Goal: Task Accomplishment & Management: Manage account settings

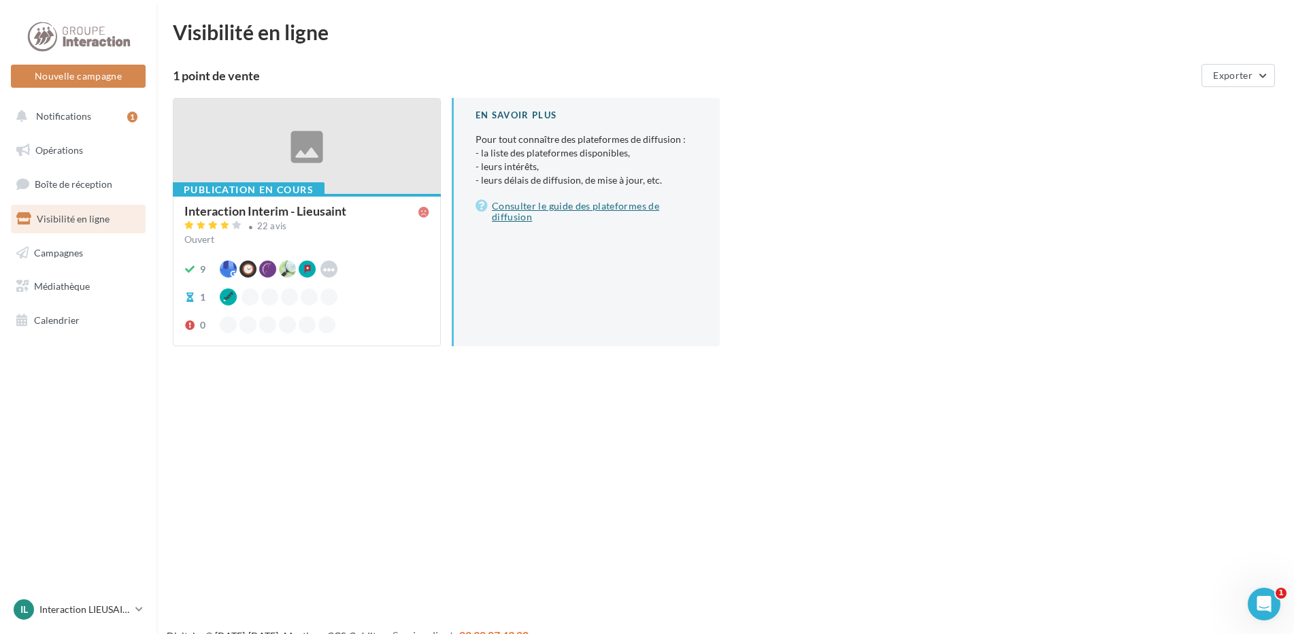
click at [554, 206] on link "Consulter le guide des plateformes de diffusion" at bounding box center [586, 211] width 222 height 27
click at [227, 302] on div at bounding box center [228, 296] width 17 height 17
click at [283, 190] on div "Publication en cours" at bounding box center [249, 189] width 152 height 15
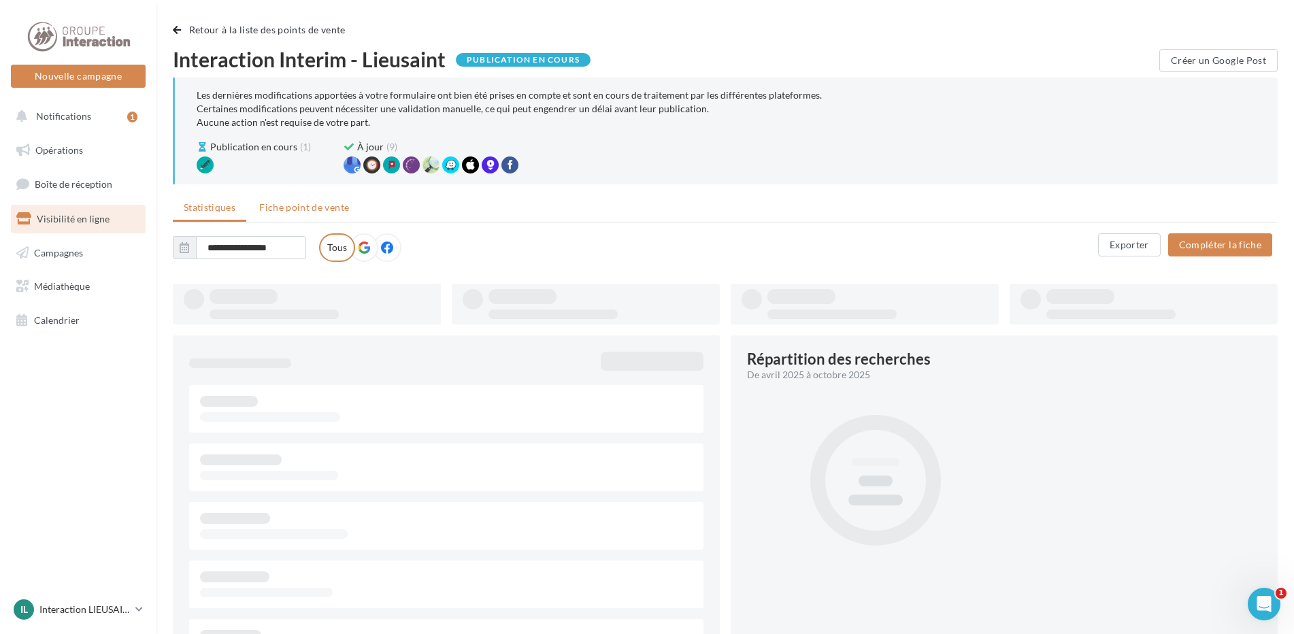
type input "**********"
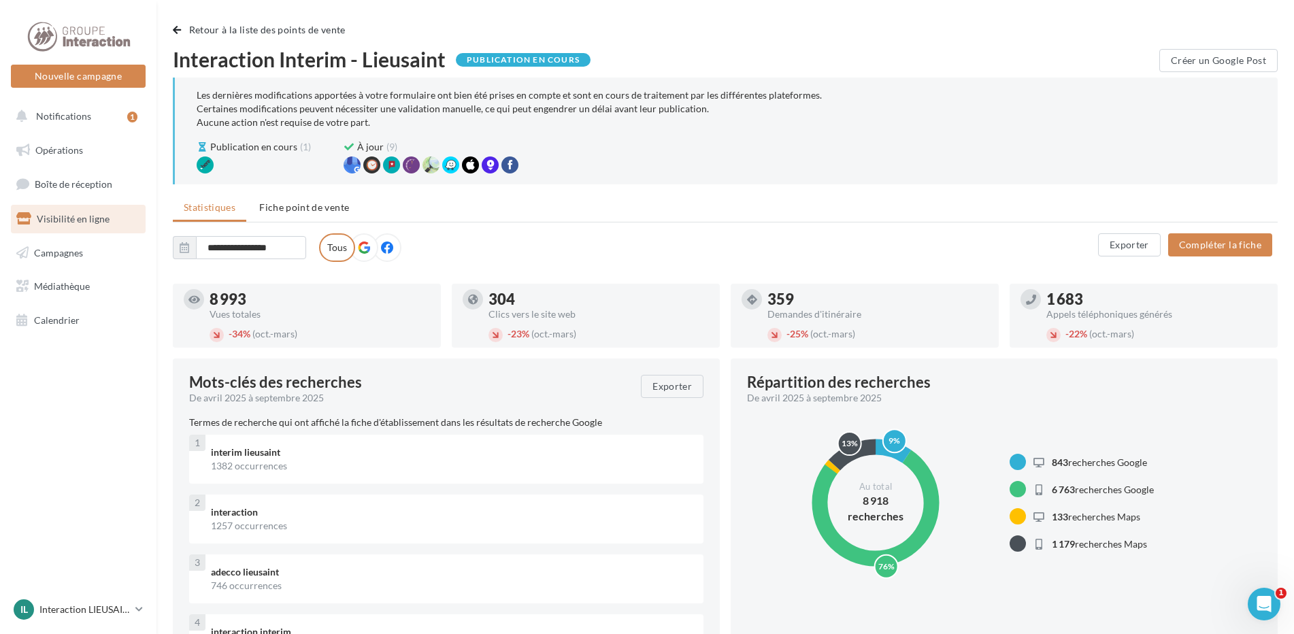
click at [361, 252] on icon at bounding box center [364, 247] width 12 height 12
click at [1212, 252] on button "Compléter la fiche" at bounding box center [1220, 244] width 104 height 23
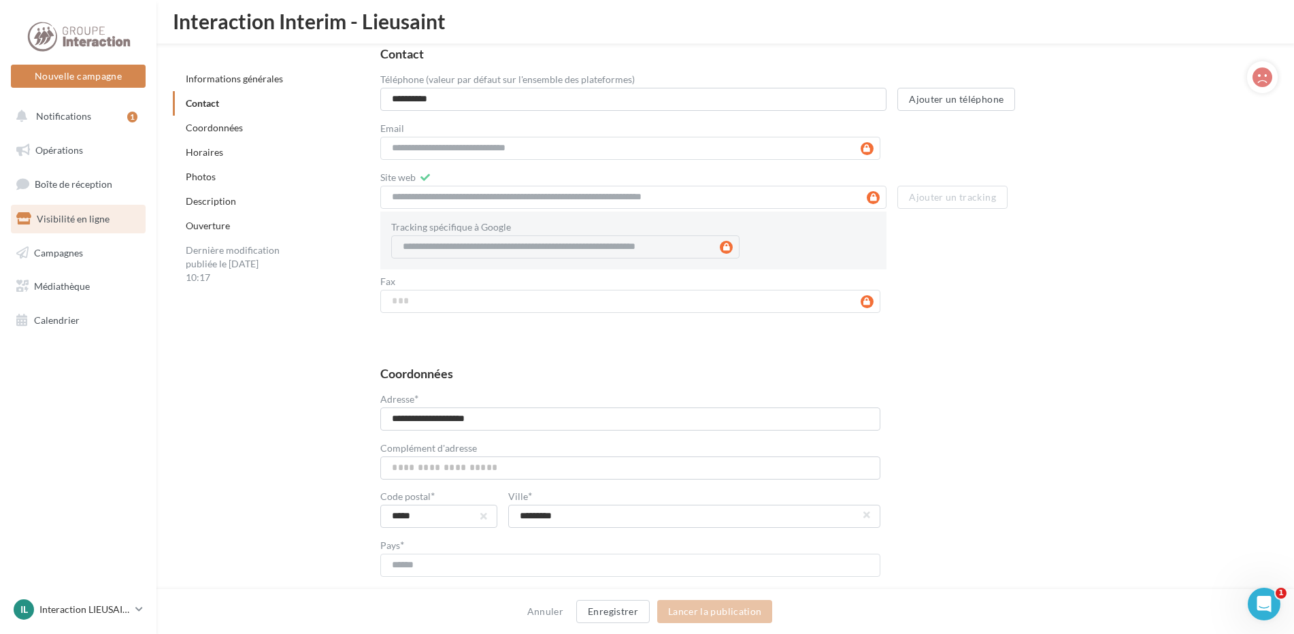
scroll to position [781, 0]
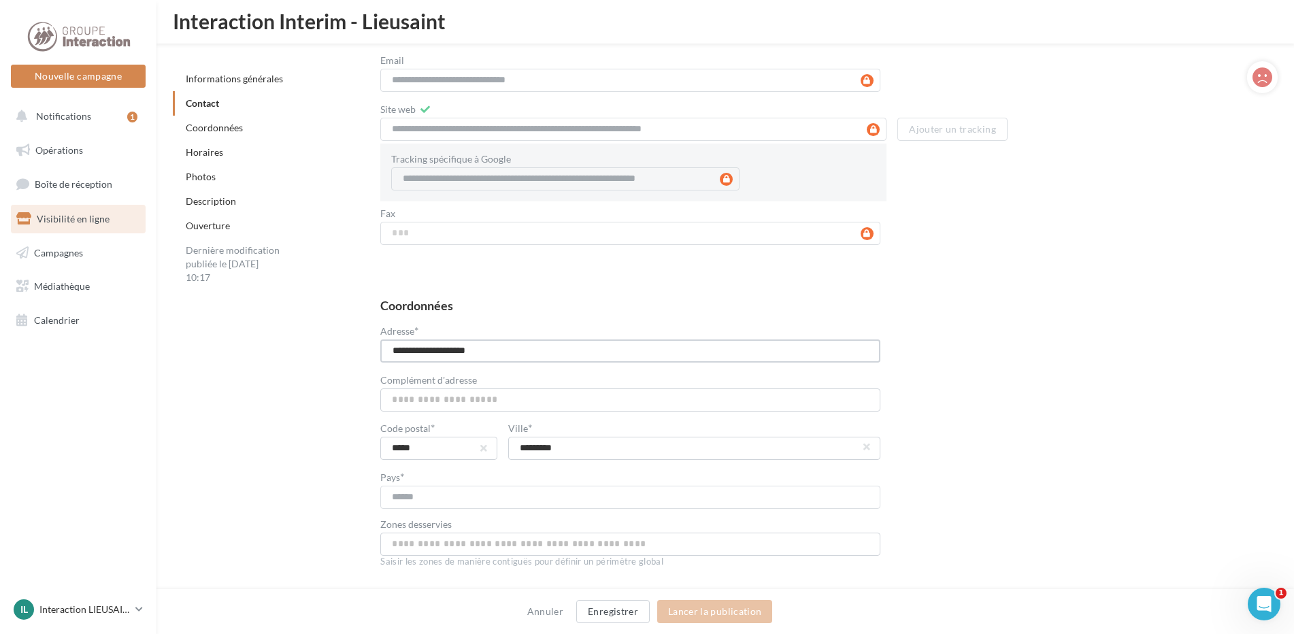
click at [397, 348] on input "**********" at bounding box center [630, 350] width 500 height 23
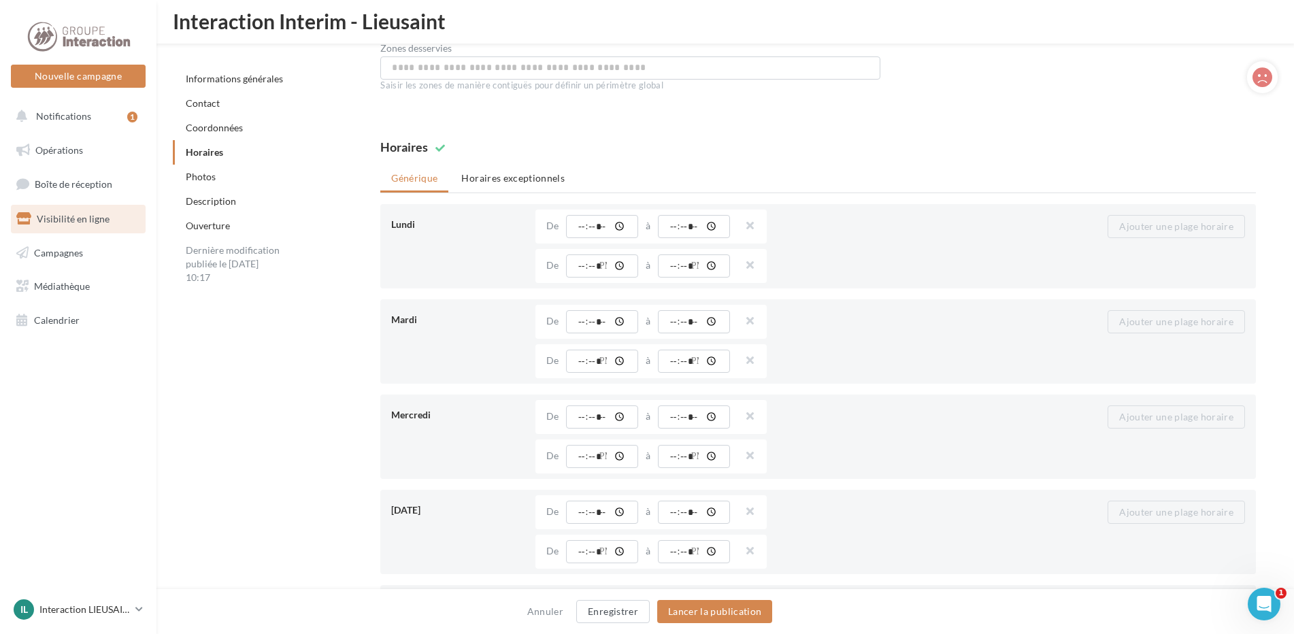
scroll to position [1121, 0]
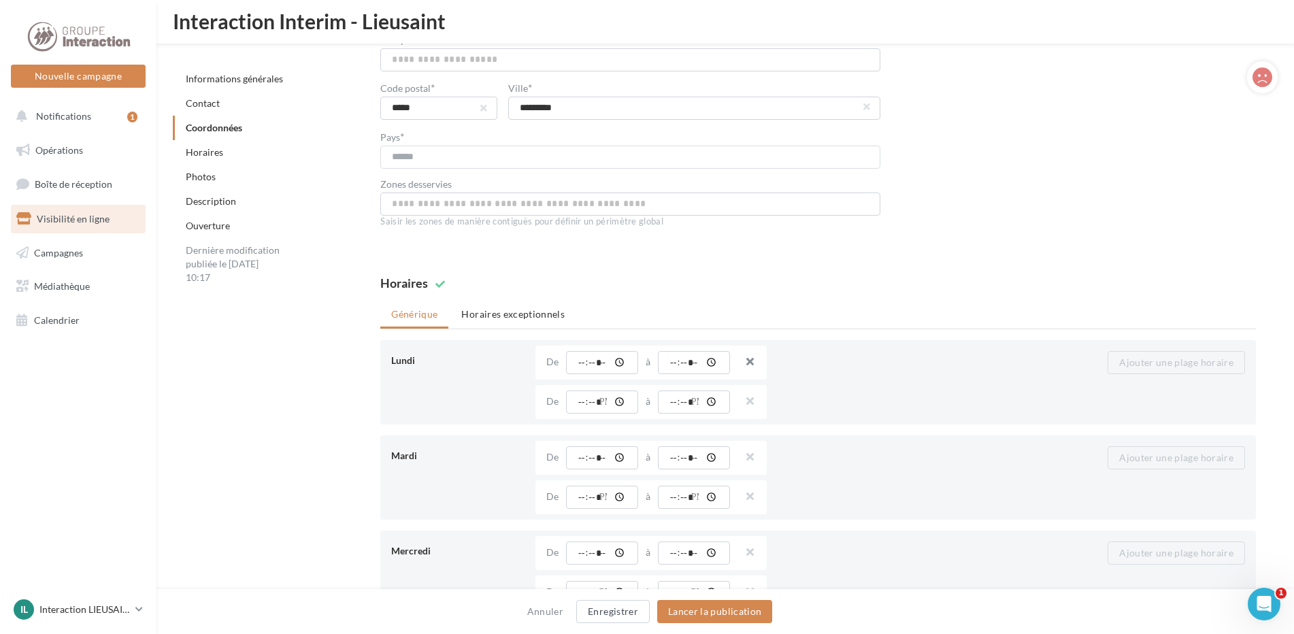
type input "**********"
click at [746, 360] on button "button" at bounding box center [744, 363] width 11 height 19
click at [750, 363] on button "button" at bounding box center [744, 363] width 11 height 19
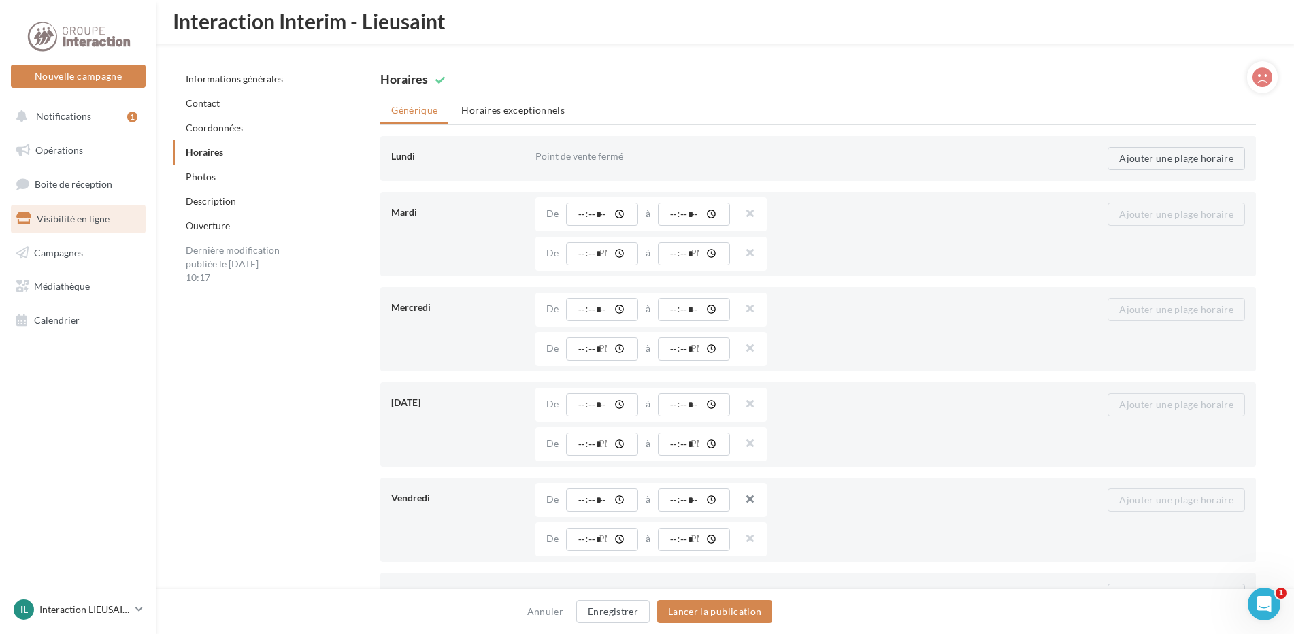
click at [743, 500] on button "button" at bounding box center [744, 500] width 11 height 19
click at [750, 498] on button "button" at bounding box center [744, 500] width 11 height 19
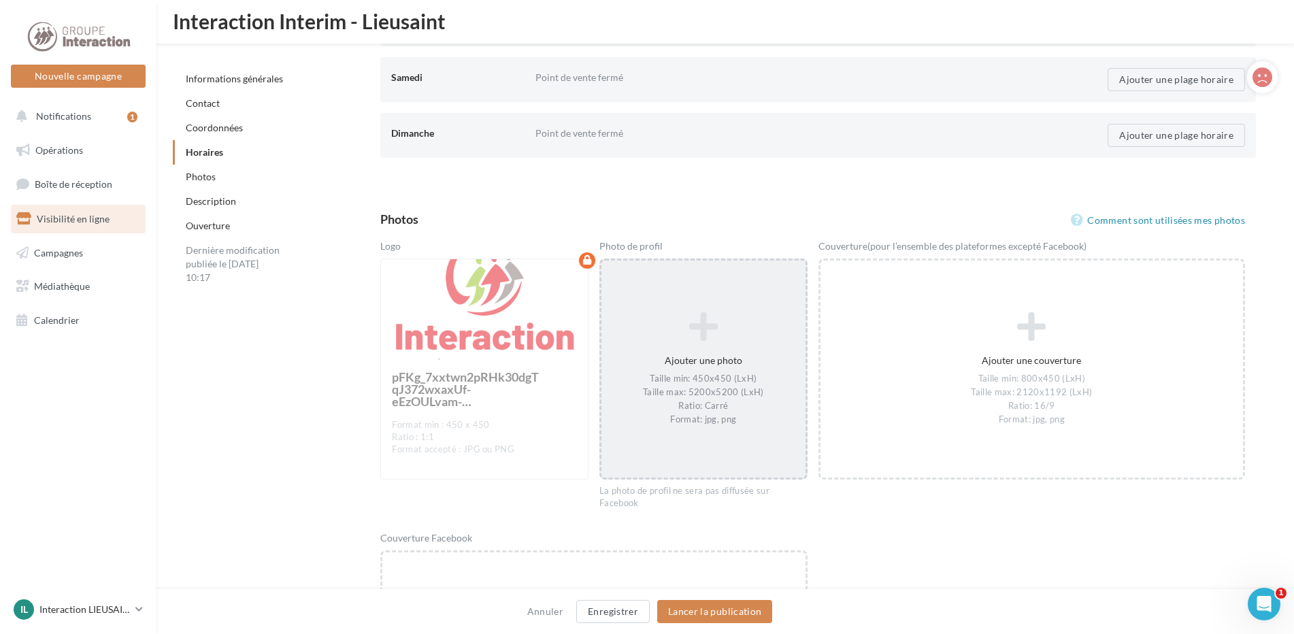
scroll to position [1869, 0]
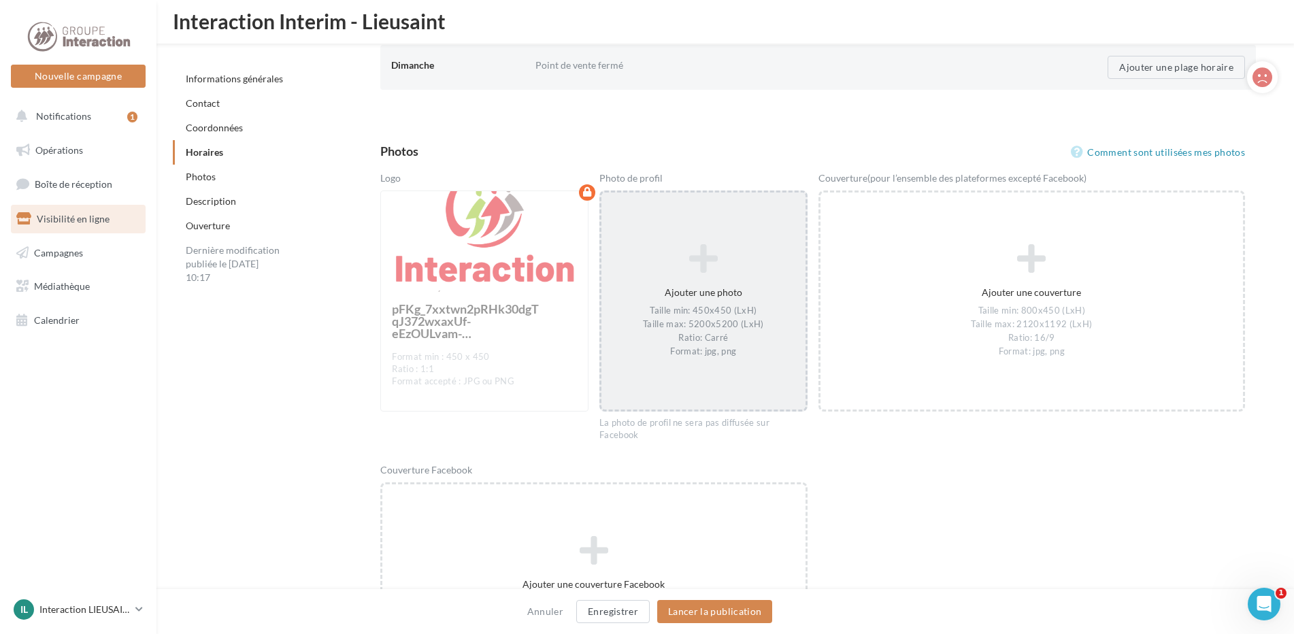
click at [713, 261] on icon at bounding box center [703, 259] width 193 height 33
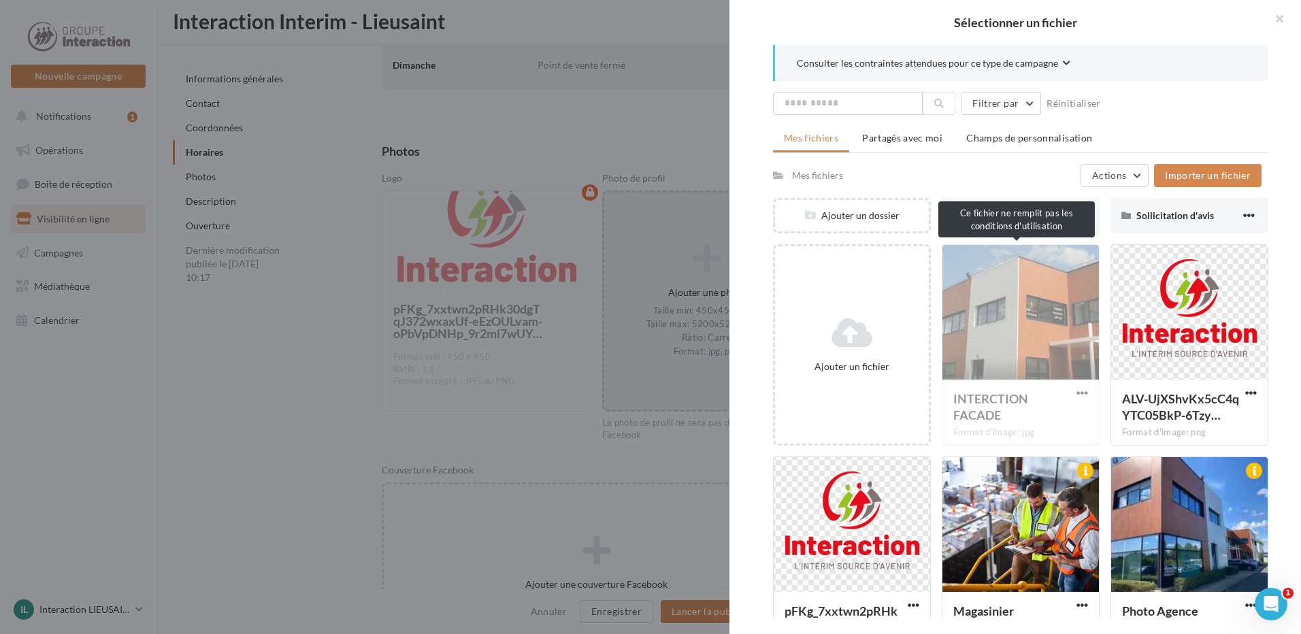
click at [1024, 329] on div "INTERCTION FACADE Format d'image: jpg" at bounding box center [1020, 344] width 158 height 201
click at [994, 364] on div "INTERCTION FACADE Format d'image: jpg" at bounding box center [1020, 344] width 158 height 201
click at [1072, 391] on div "INTERCTION FACADE Format d'image: jpg" at bounding box center [1020, 344] width 158 height 201
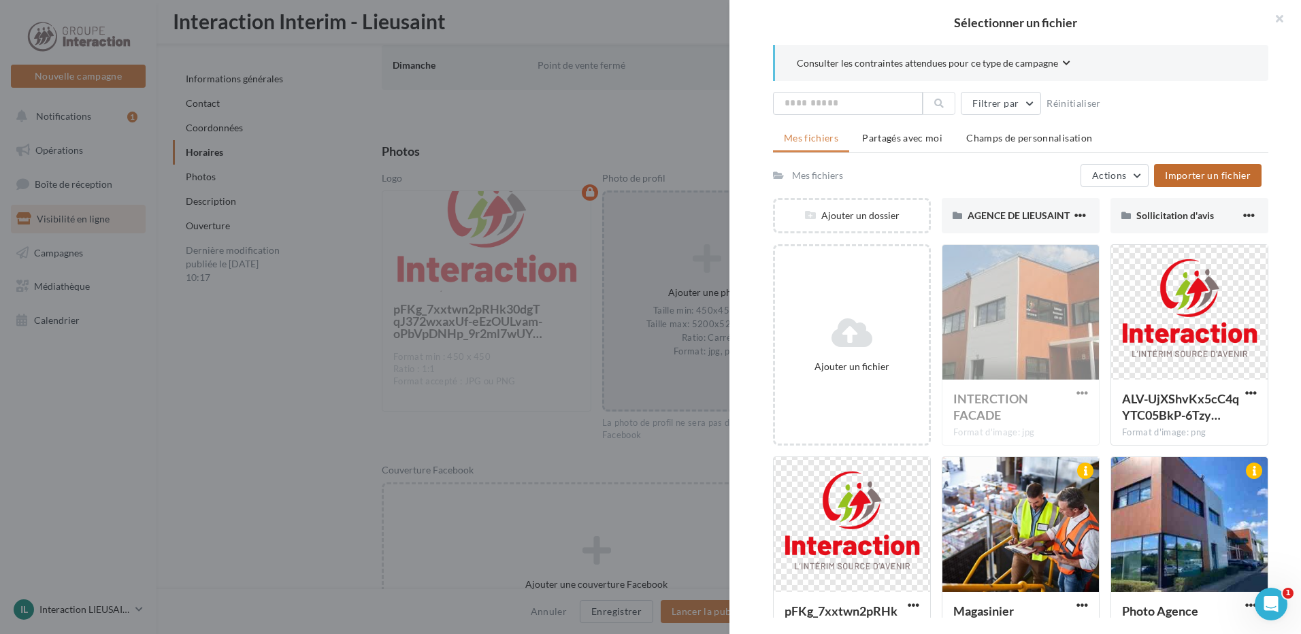
click at [1216, 181] on button "Importer un fichier" at bounding box center [1207, 175] width 107 height 23
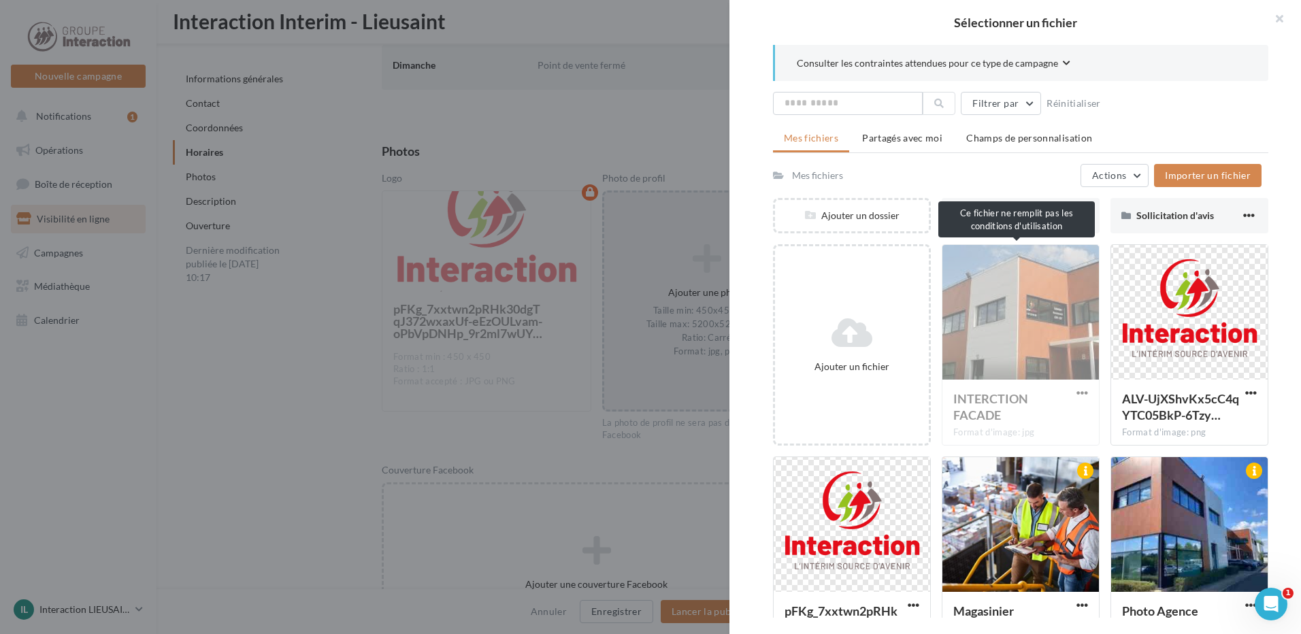
click at [1058, 337] on div "INTERCTION FACADE Format d'image: jpg" at bounding box center [1020, 344] width 158 height 201
click at [1041, 278] on div "INTERCTION FACADE Format d'image: jpg" at bounding box center [1020, 344] width 158 height 201
click at [1204, 282] on div at bounding box center [1189, 313] width 156 height 136
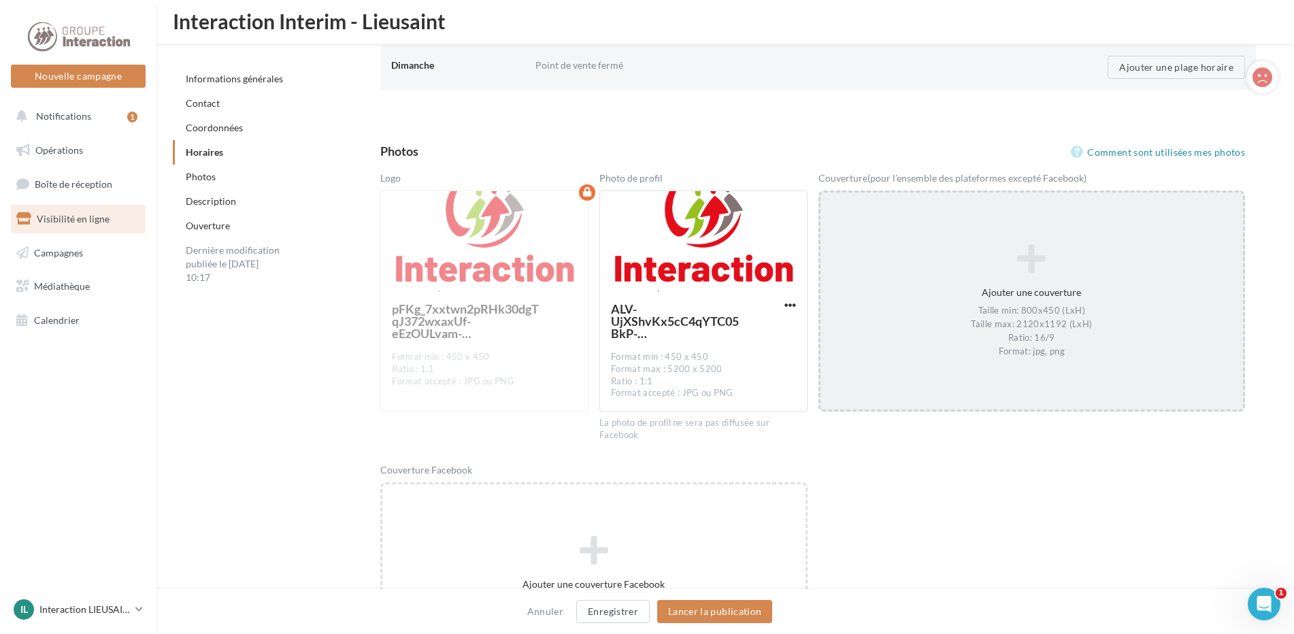
click at [1044, 250] on icon at bounding box center [1032, 259] width 412 height 33
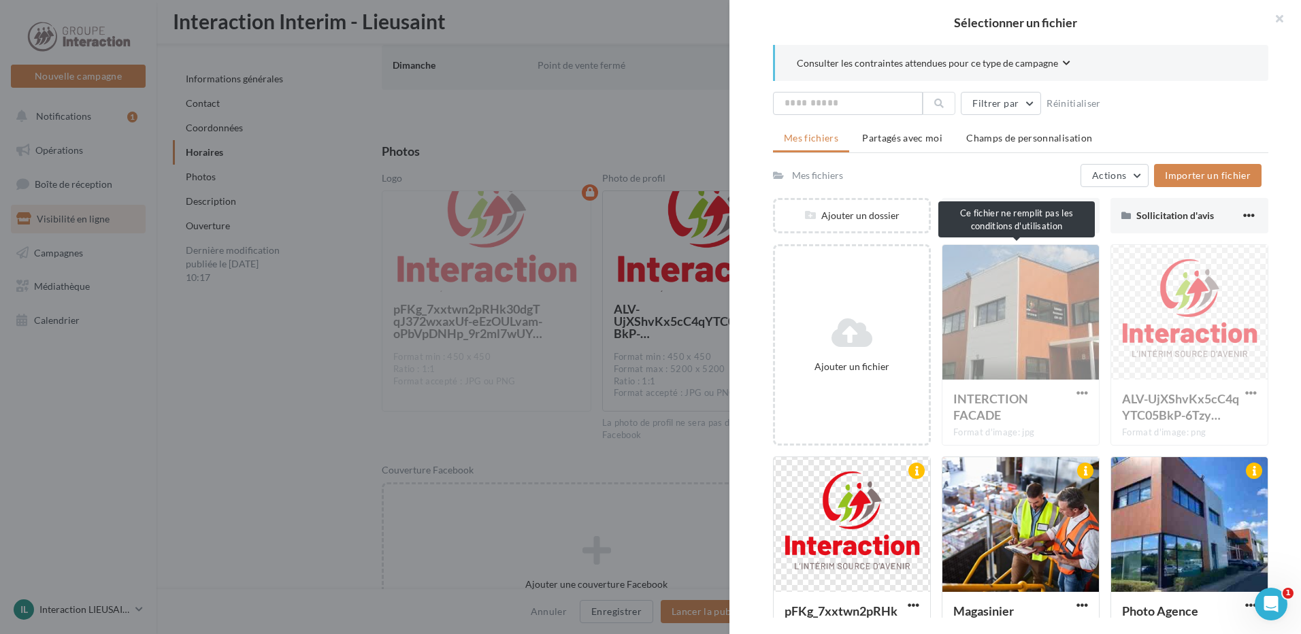
click at [1044, 309] on div "INTERCTION FACADE Format d'image: jpg" at bounding box center [1020, 344] width 158 height 201
click at [1038, 224] on div "AGENCE DE LIEUSAINT" at bounding box center [1020, 215] width 158 height 35
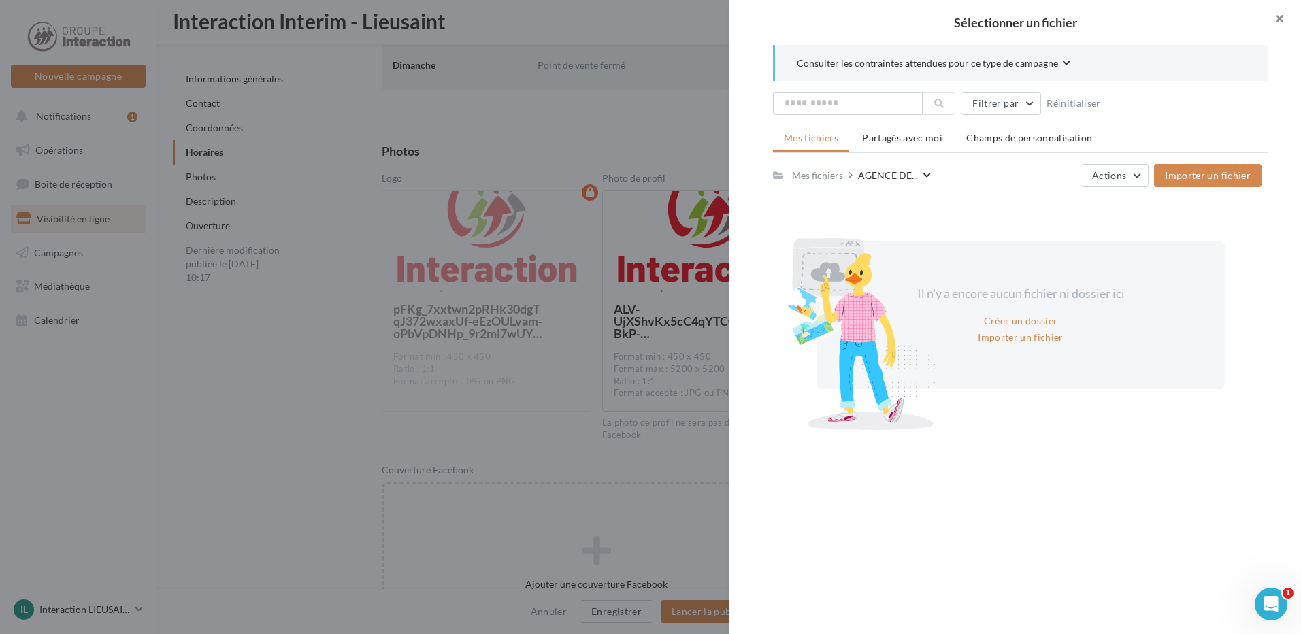
click at [1281, 17] on button "button" at bounding box center [1273, 20] width 54 height 41
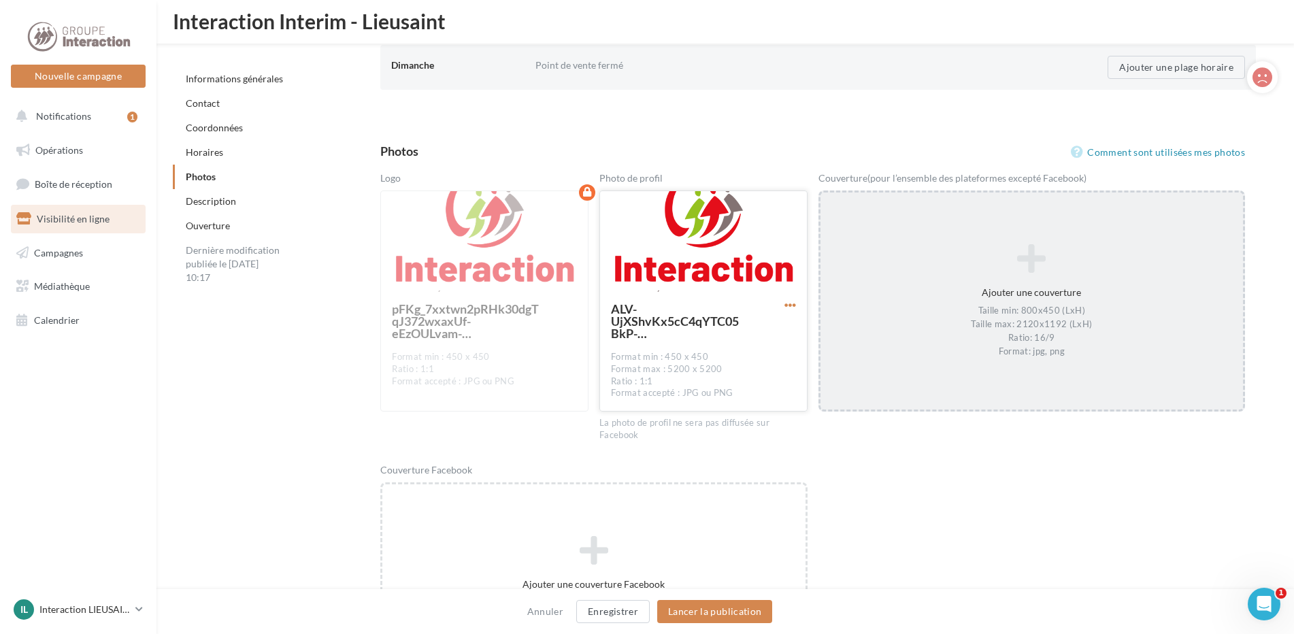
click at [790, 363] on div "Format max : 5200 x 5200" at bounding box center [703, 369] width 185 height 12
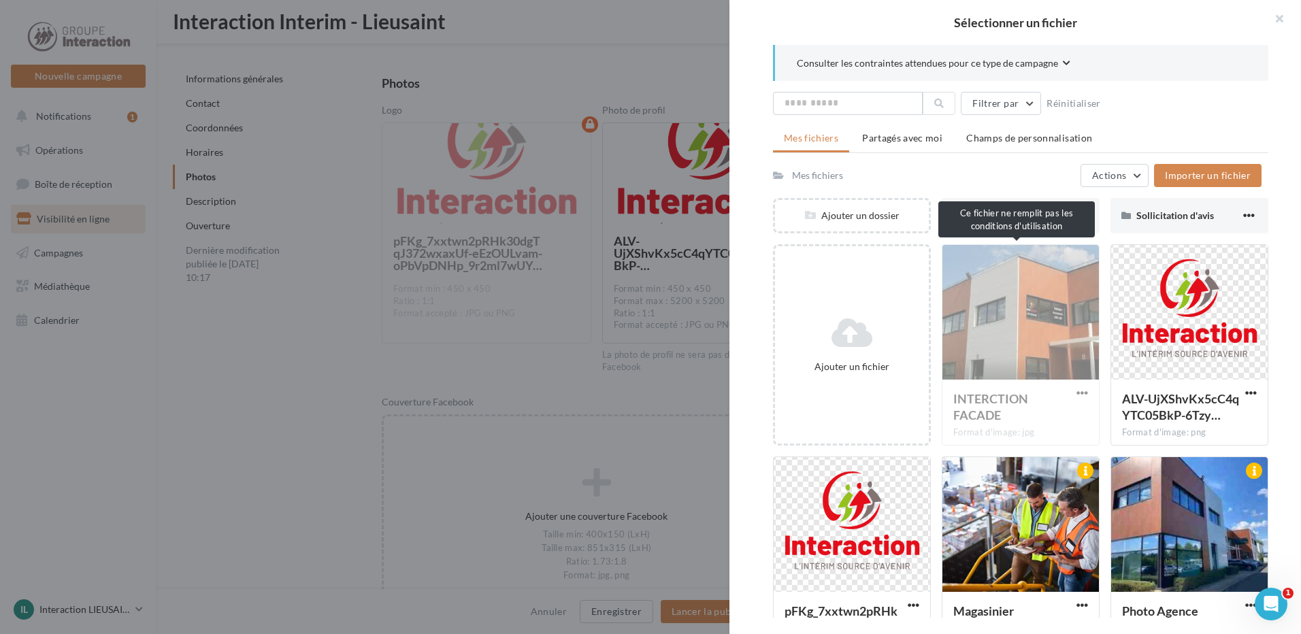
click at [1022, 327] on div "INTERCTION FACADE Format d'image: jpg" at bounding box center [1020, 344] width 158 height 201
click at [1021, 436] on div "INTERCTION FACADE Format d'image: jpg" at bounding box center [1020, 344] width 158 height 201
click at [1021, 433] on div "INTERCTION FACADE Format d'image: jpg" at bounding box center [1020, 344] width 158 height 201
click at [992, 402] on div "INTERCTION FACADE Format d'image: jpg" at bounding box center [1020, 344] width 158 height 201
click at [992, 322] on div "INTERCTION FACADE Format d'image: jpg" at bounding box center [1020, 344] width 158 height 201
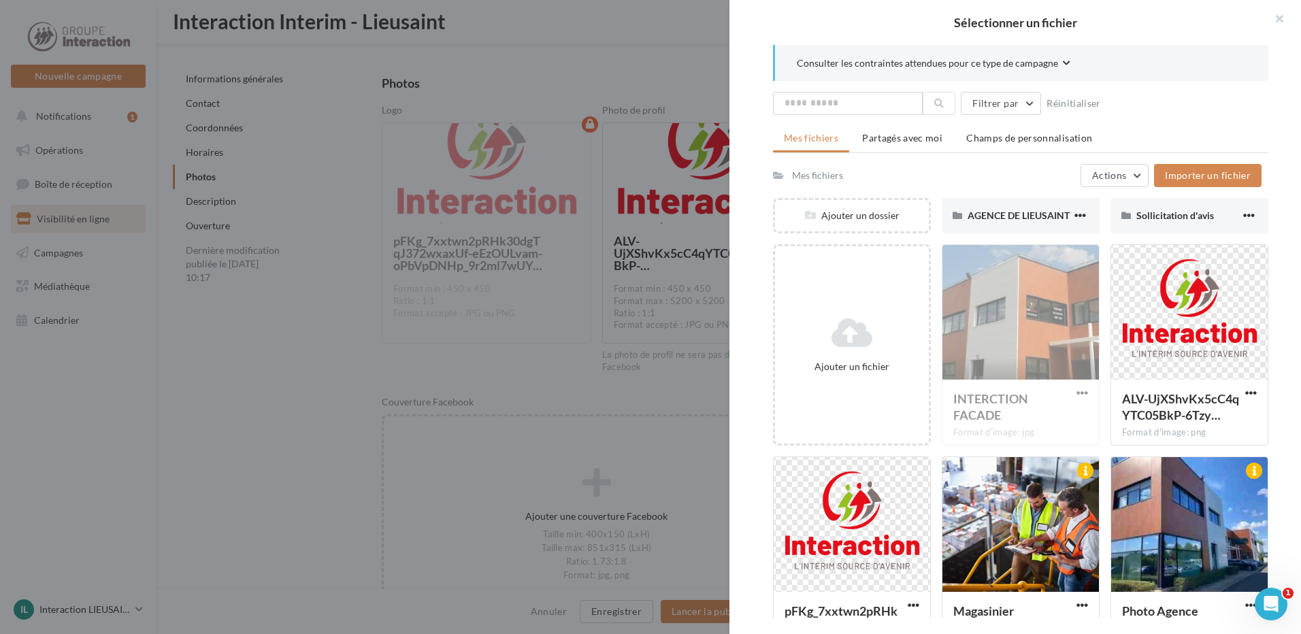
click at [992, 323] on div "INTERCTION FACADE Format d'image: jpg" at bounding box center [1020, 344] width 158 height 201
click at [992, 324] on div "INTERCTION FACADE Format d'image: jpg" at bounding box center [1020, 344] width 158 height 201
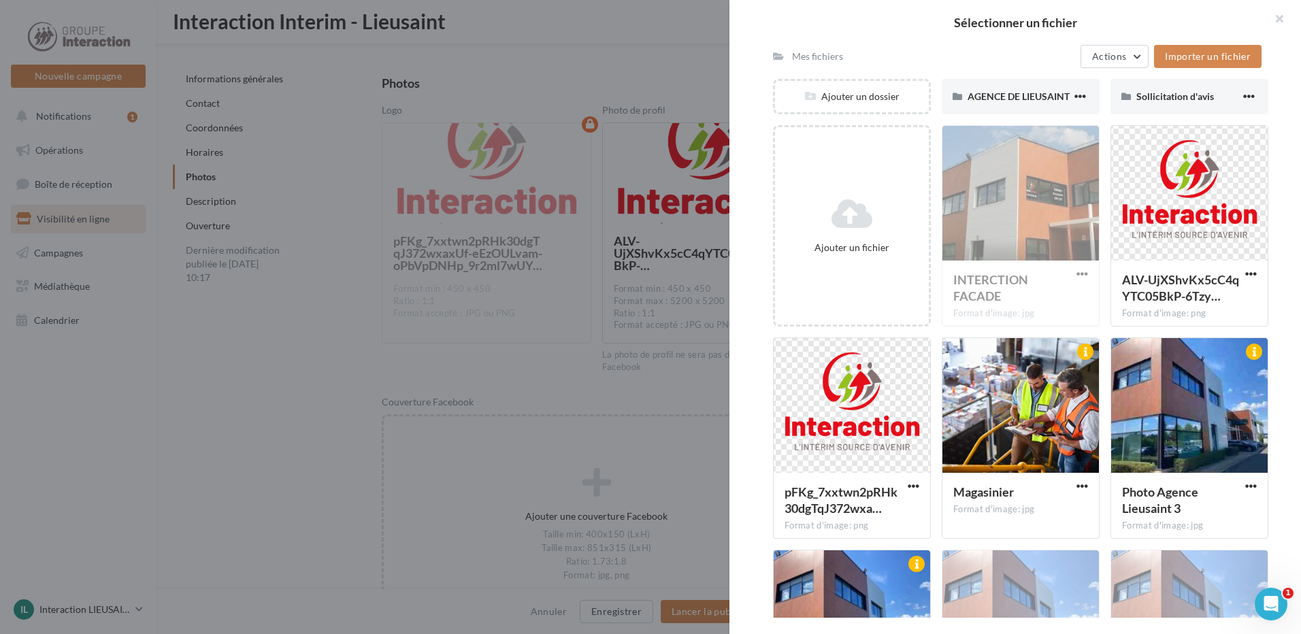
scroll to position [187, 0]
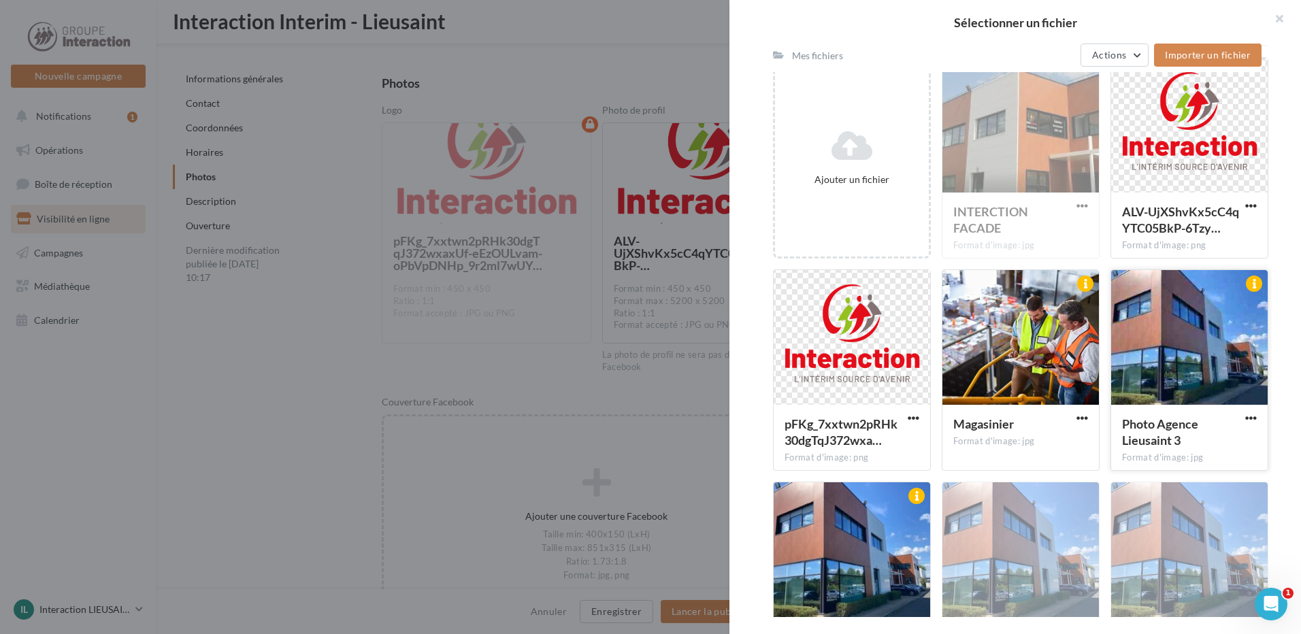
click at [1224, 358] on div at bounding box center [1189, 338] width 156 height 136
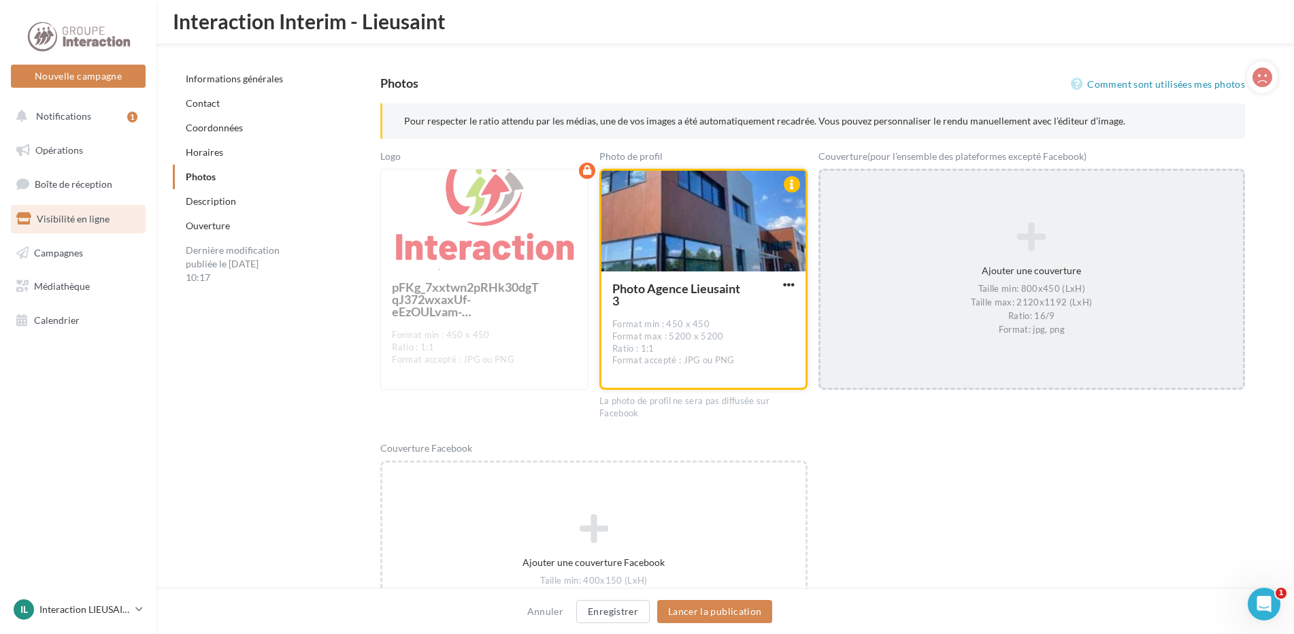
click at [781, 286] on button "button" at bounding box center [788, 286] width 17 height 14
click at [776, 312] on button "Remplacer l'image" at bounding box center [726, 312] width 144 height 35
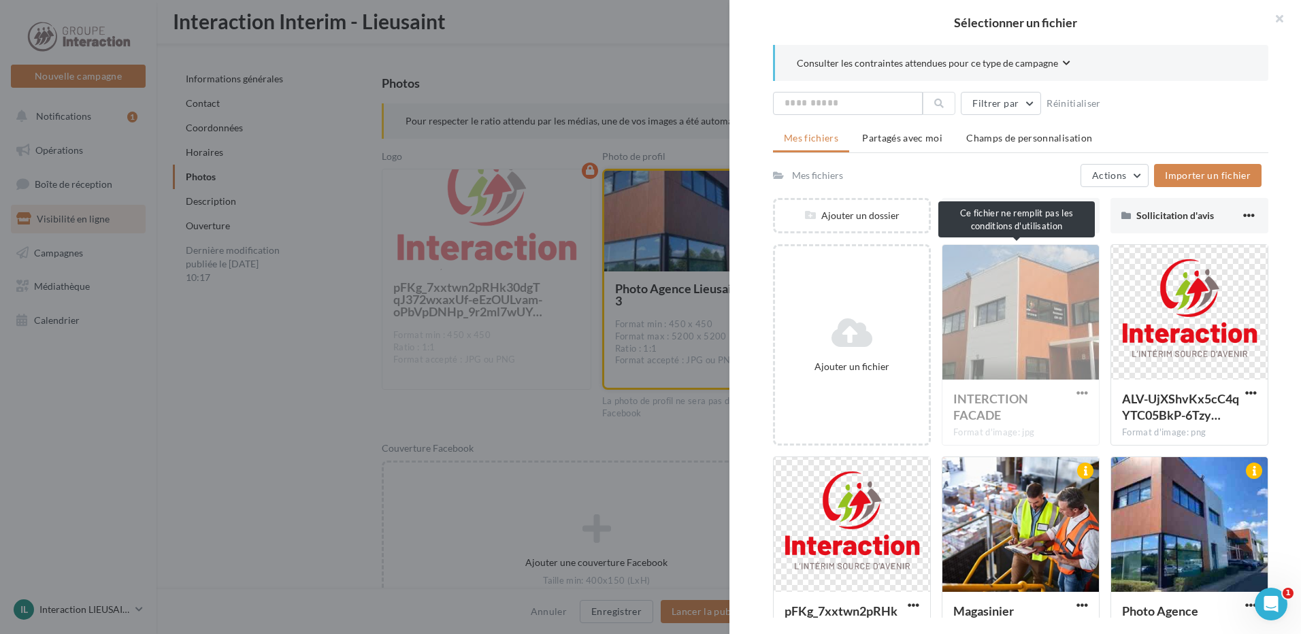
click at [1022, 302] on div "INTERCTION FACADE Format d'image: jpg" at bounding box center [1020, 344] width 158 height 201
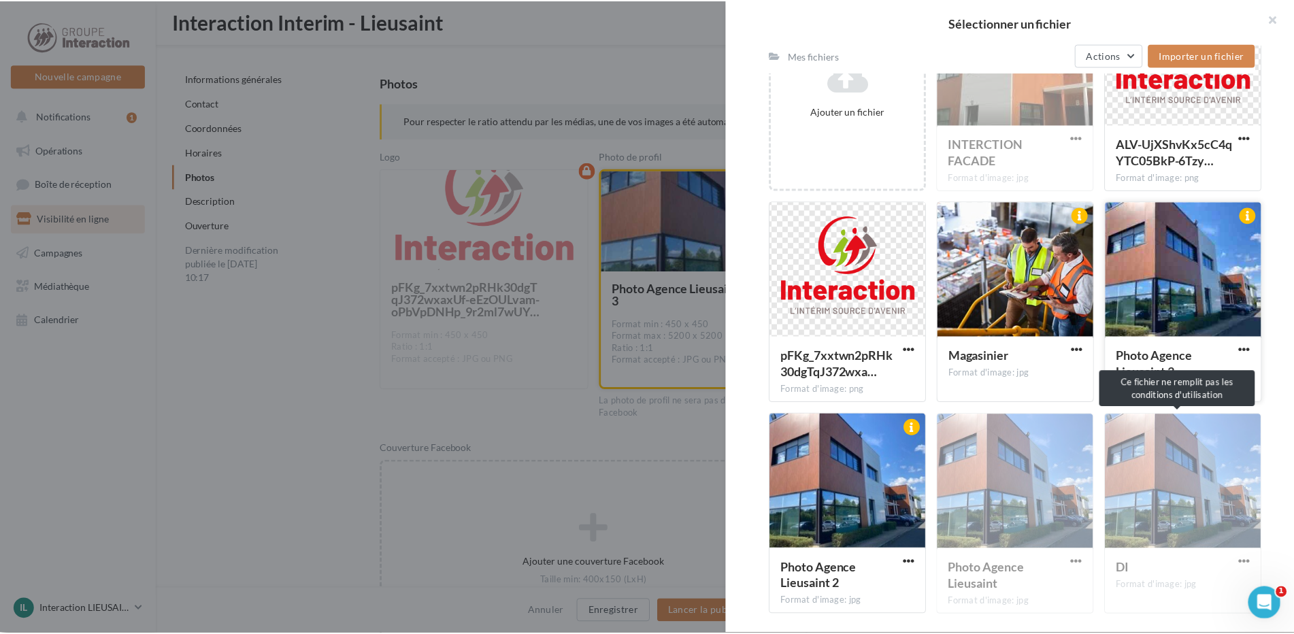
scroll to position [323, 0]
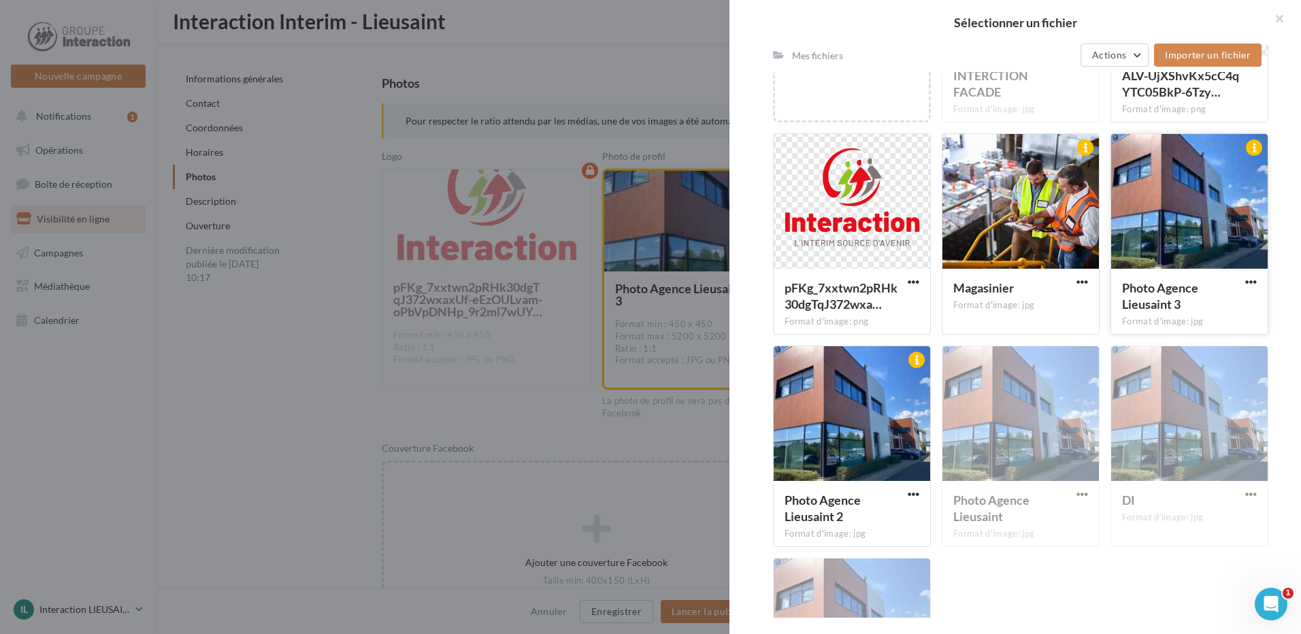
click at [1185, 227] on div at bounding box center [1189, 202] width 156 height 136
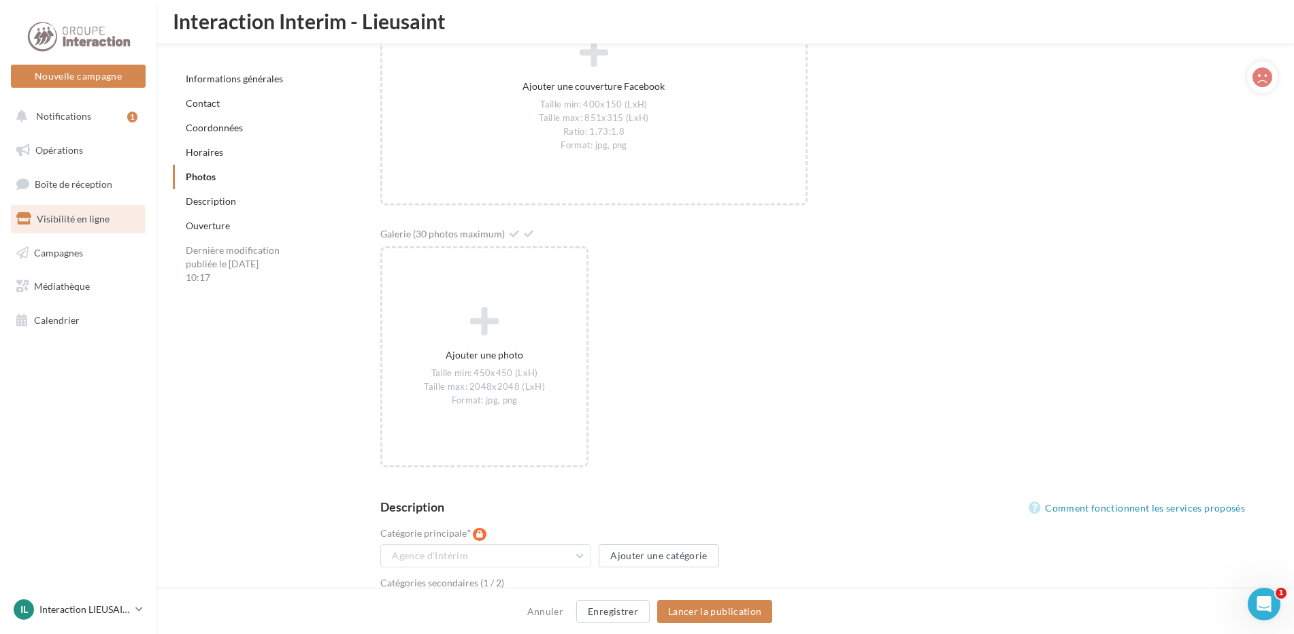
scroll to position [2482, 0]
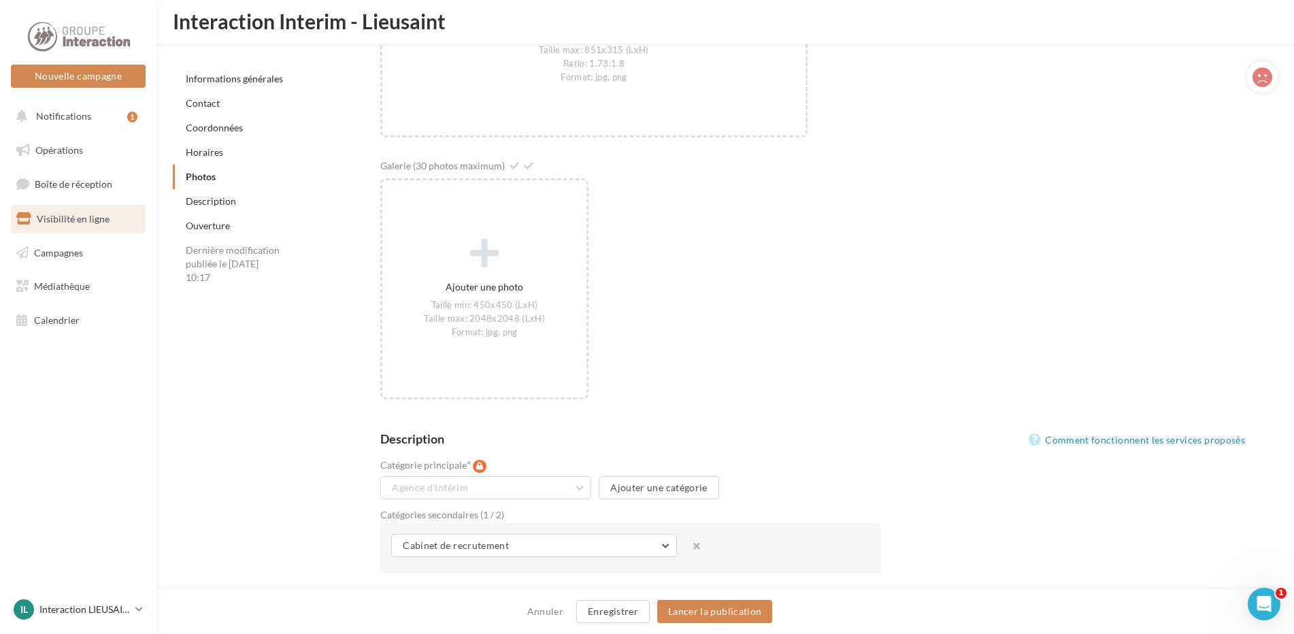
click at [557, 499] on div "Agence d'Intérim Cabinet de recrutement, conseil RH Agence d'Intérim Ajouter un…" at bounding box center [630, 490] width 500 height 29
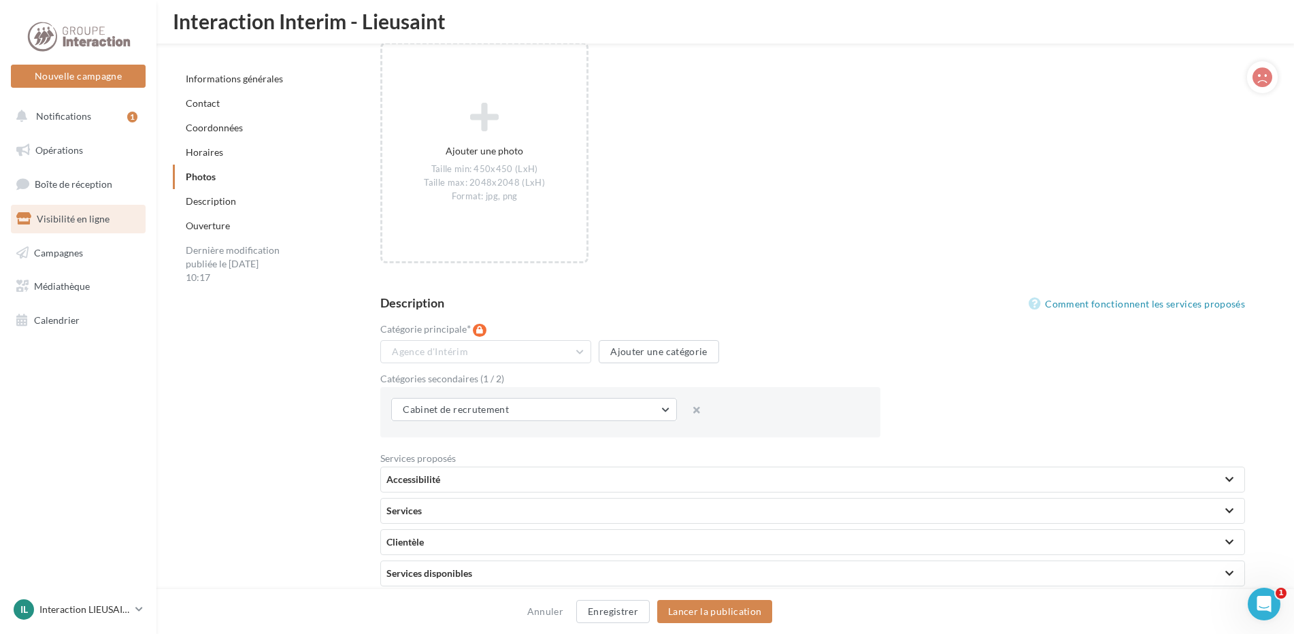
scroll to position [2686, 0]
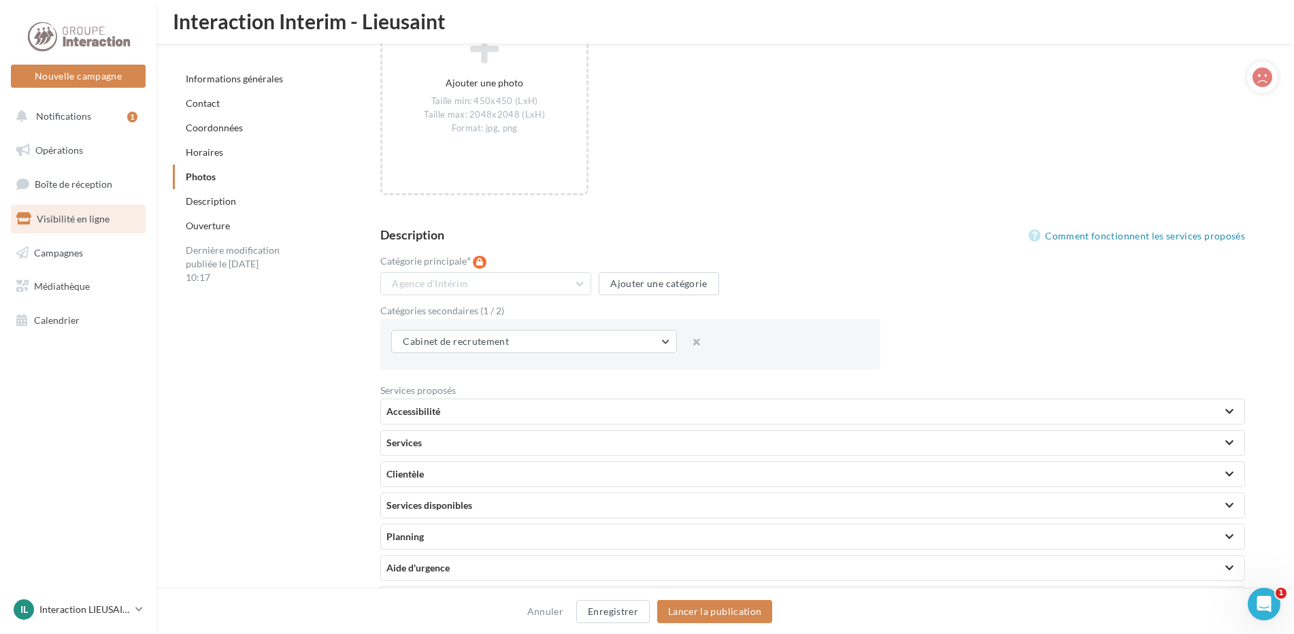
click at [1233, 415] on div at bounding box center [1229, 411] width 19 height 24
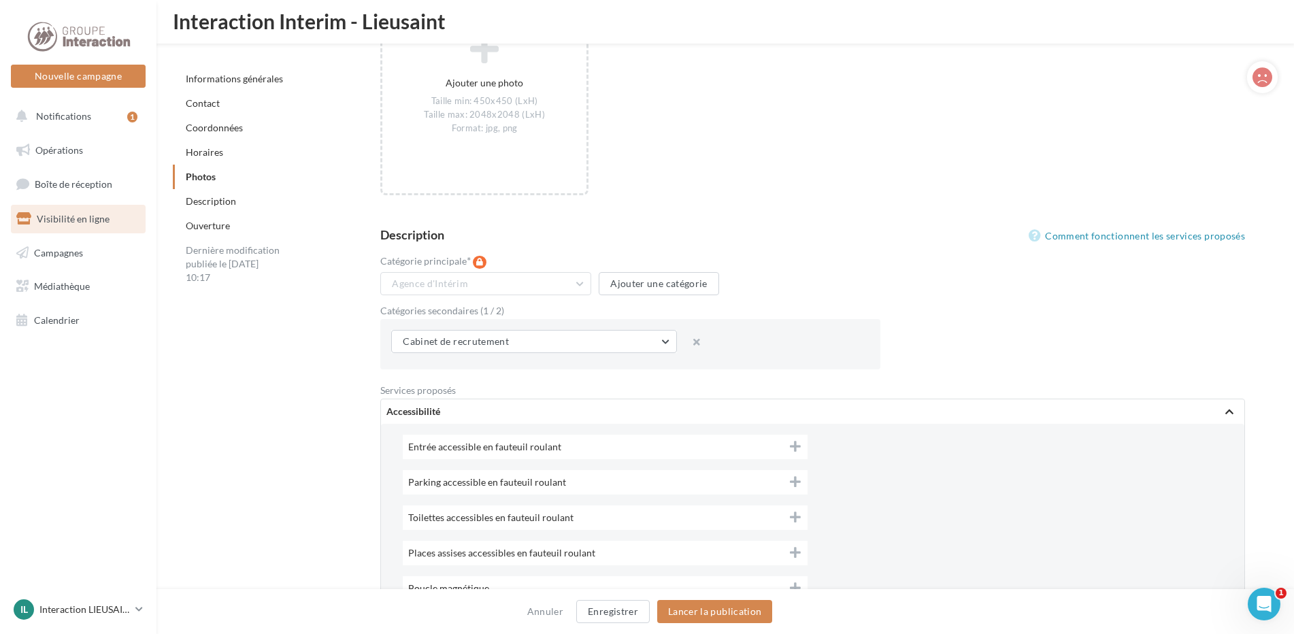
click at [1233, 415] on div at bounding box center [1229, 411] width 8 height 7
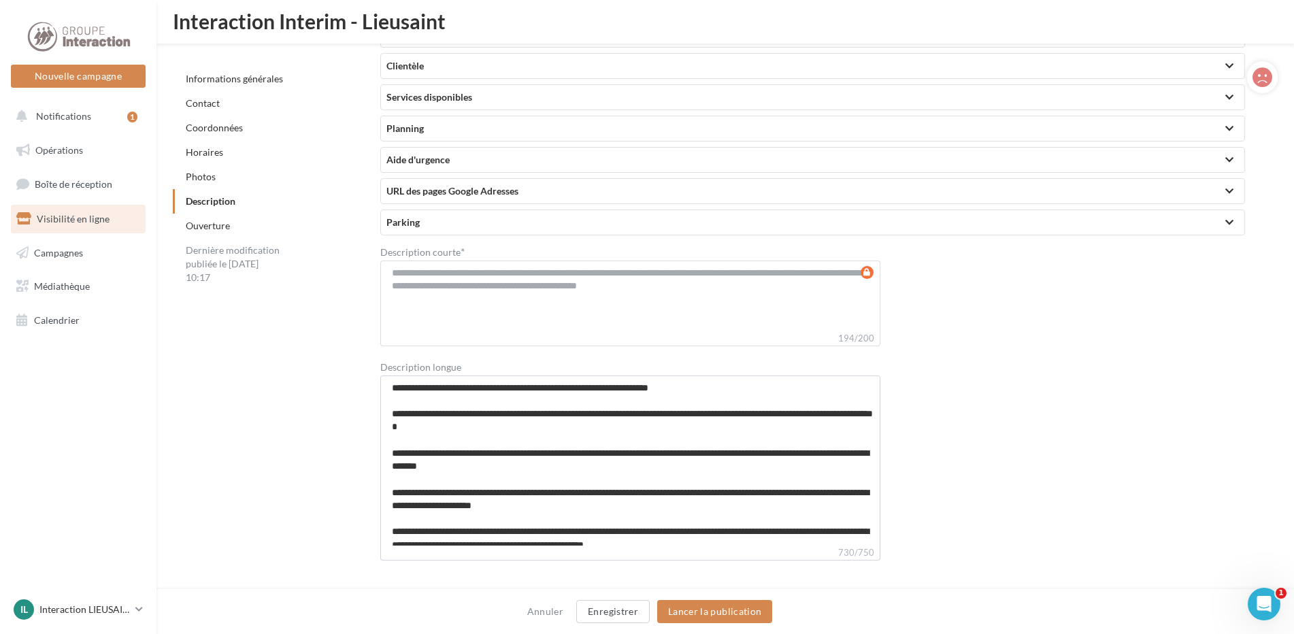
scroll to position [12, 0]
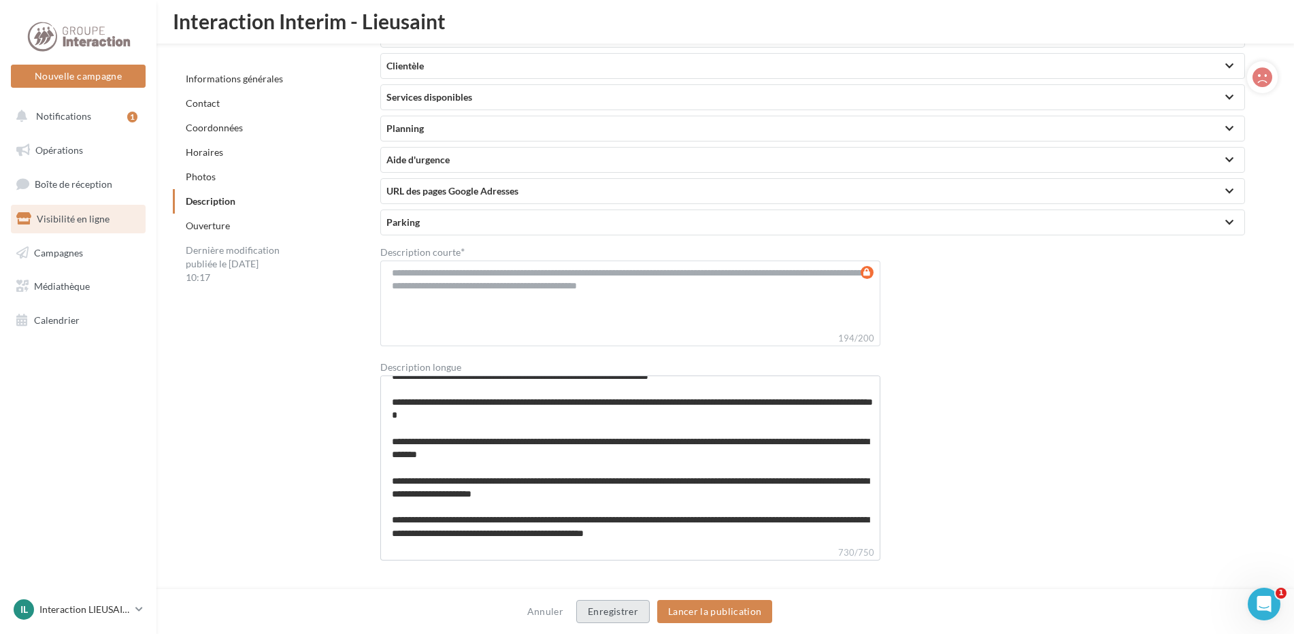
click at [648, 615] on button "Enregistrer" at bounding box center [612, 611] width 73 height 23
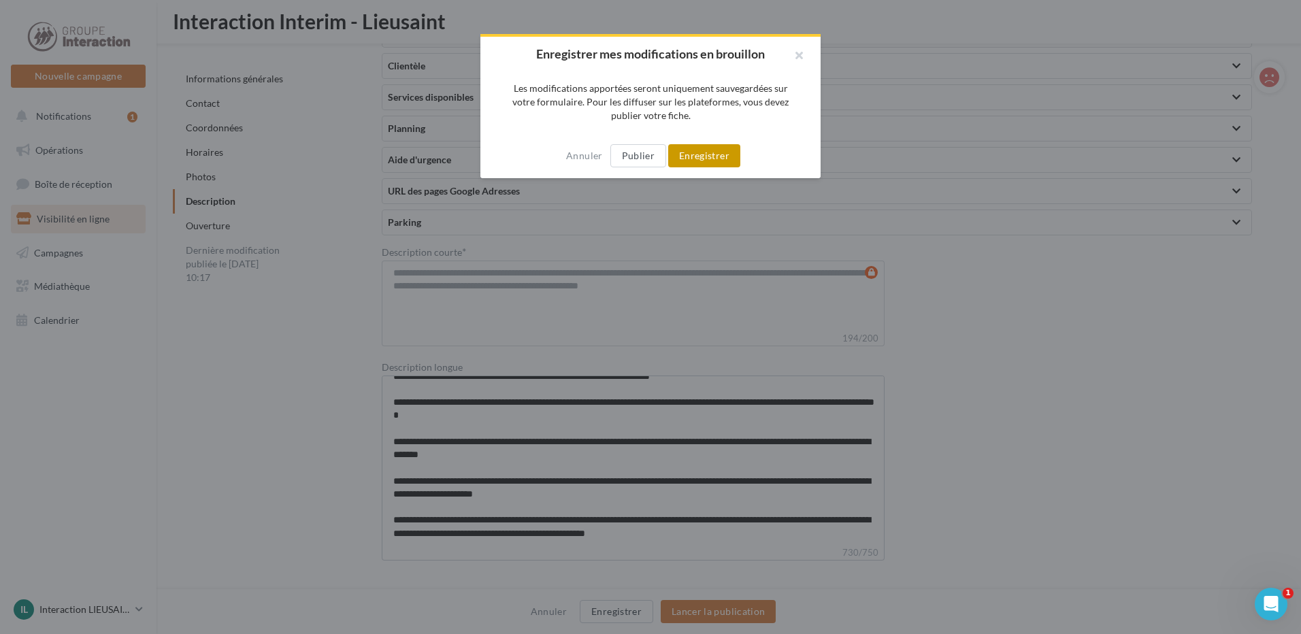
click at [710, 158] on button "Enregistrer" at bounding box center [704, 155] width 72 height 23
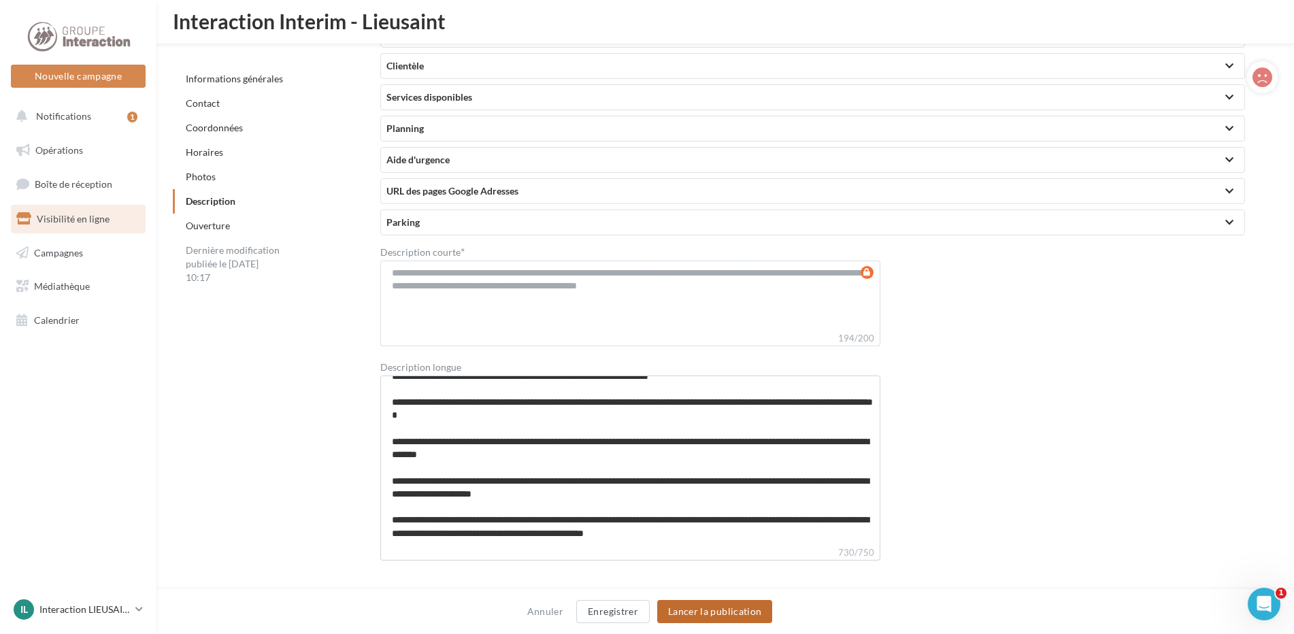
click at [720, 617] on button "Lancer la publication" at bounding box center [714, 611] width 115 height 23
click at [751, 614] on button "Lancer la publication" at bounding box center [714, 611] width 115 height 23
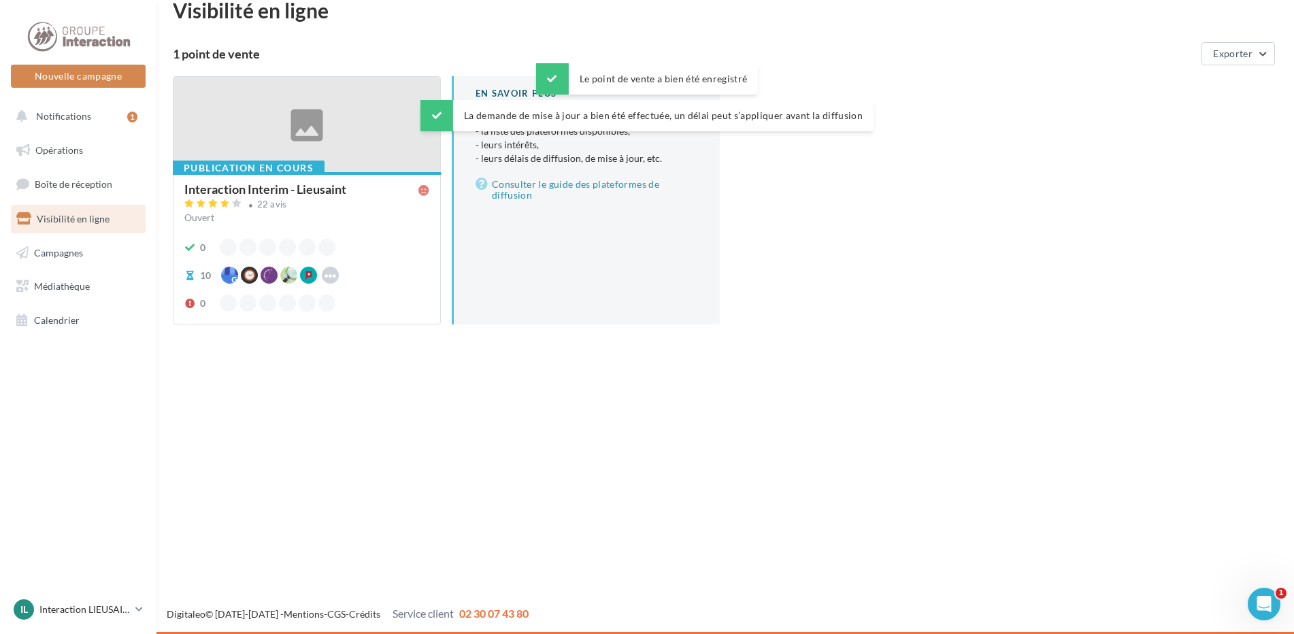
scroll to position [22, 0]
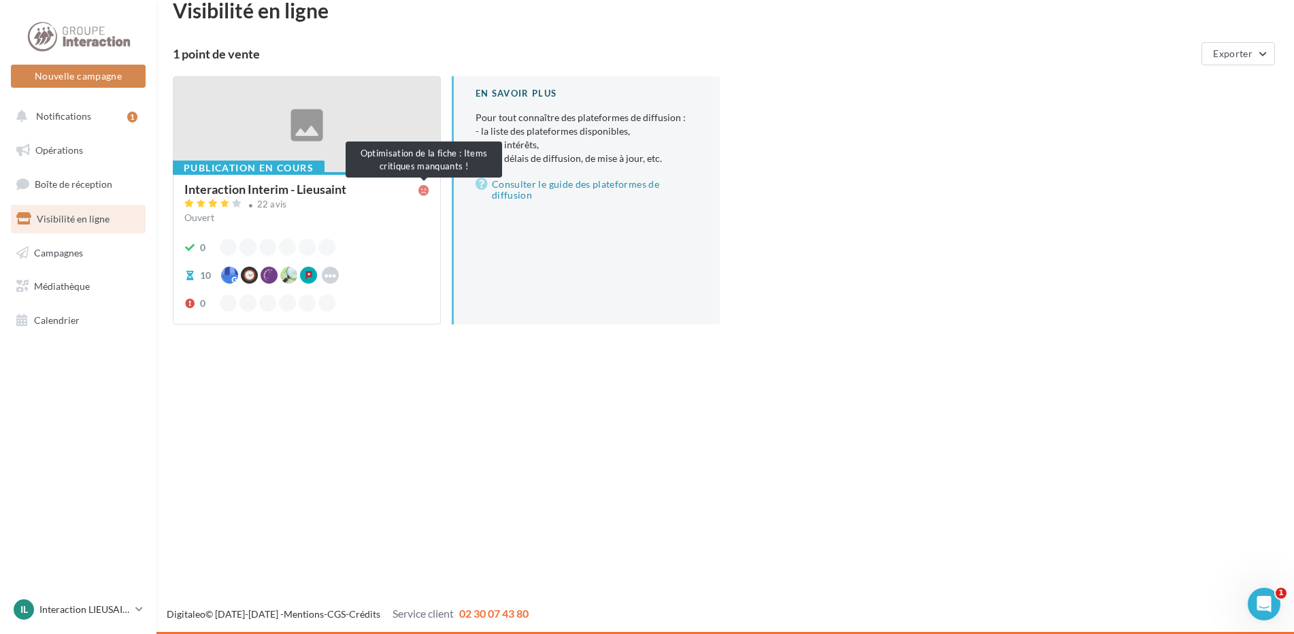
click at [424, 190] on icon at bounding box center [423, 190] width 11 height 11
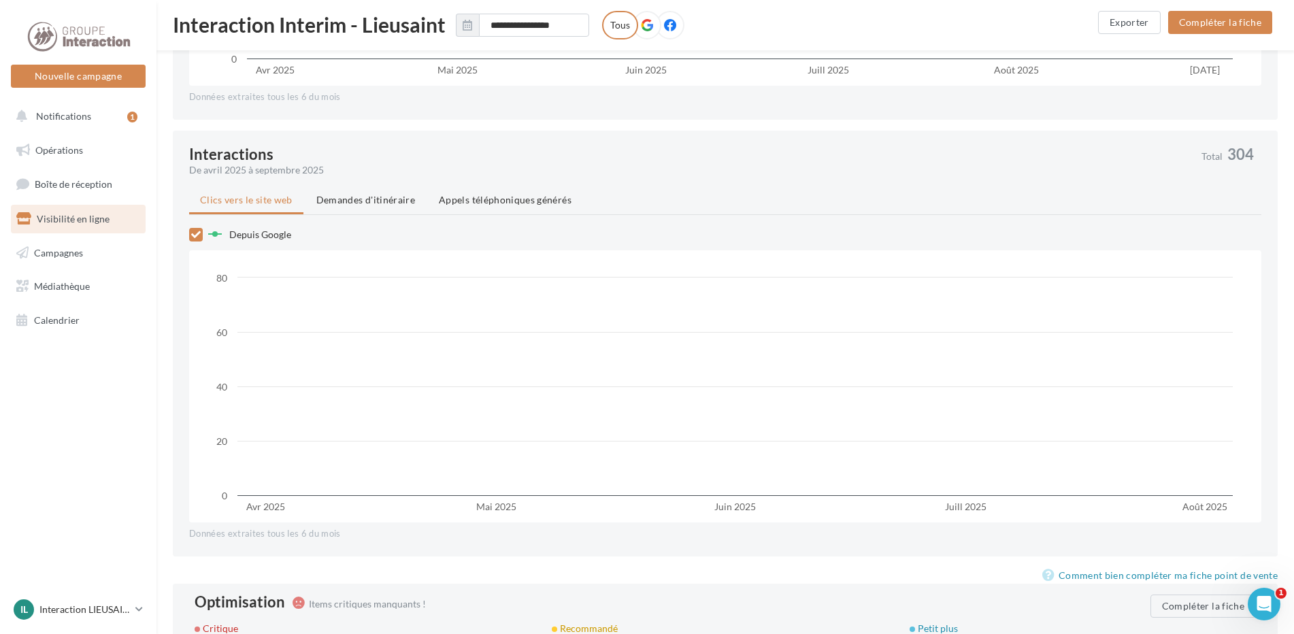
scroll to position [1075, 0]
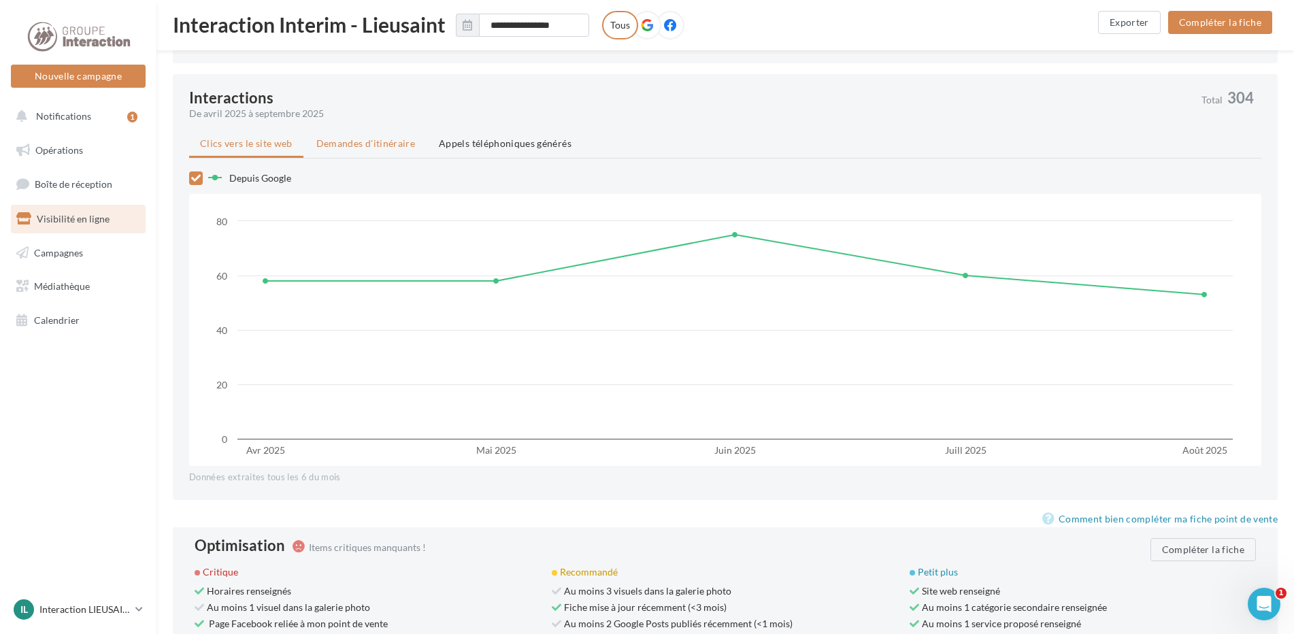
click at [366, 144] on span "Demandes d'itinéraire" at bounding box center [365, 143] width 99 height 12
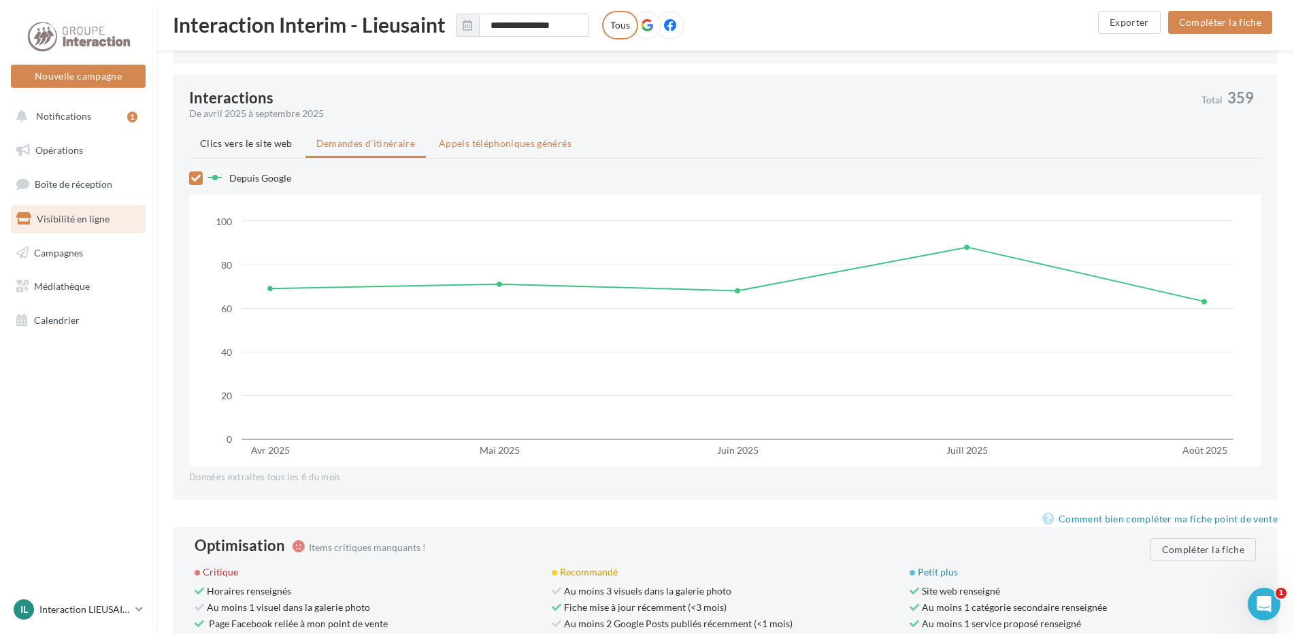
click at [478, 141] on span "Appels téléphoniques générés" at bounding box center [505, 143] width 133 height 12
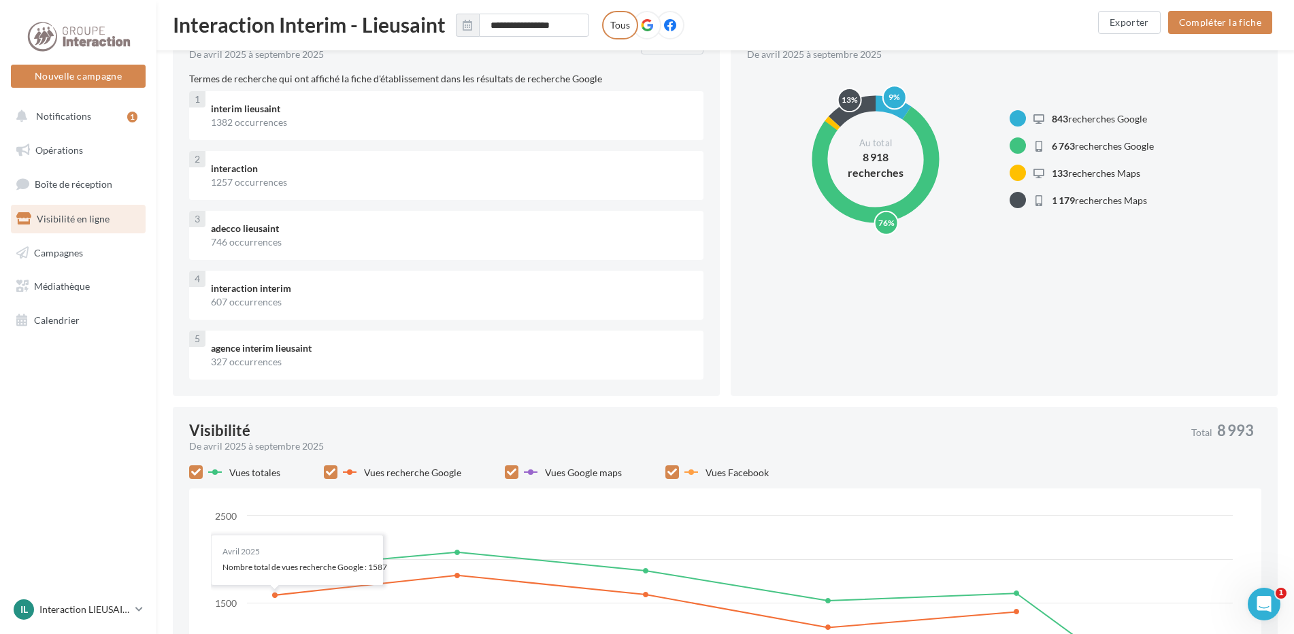
scroll to position [0, 0]
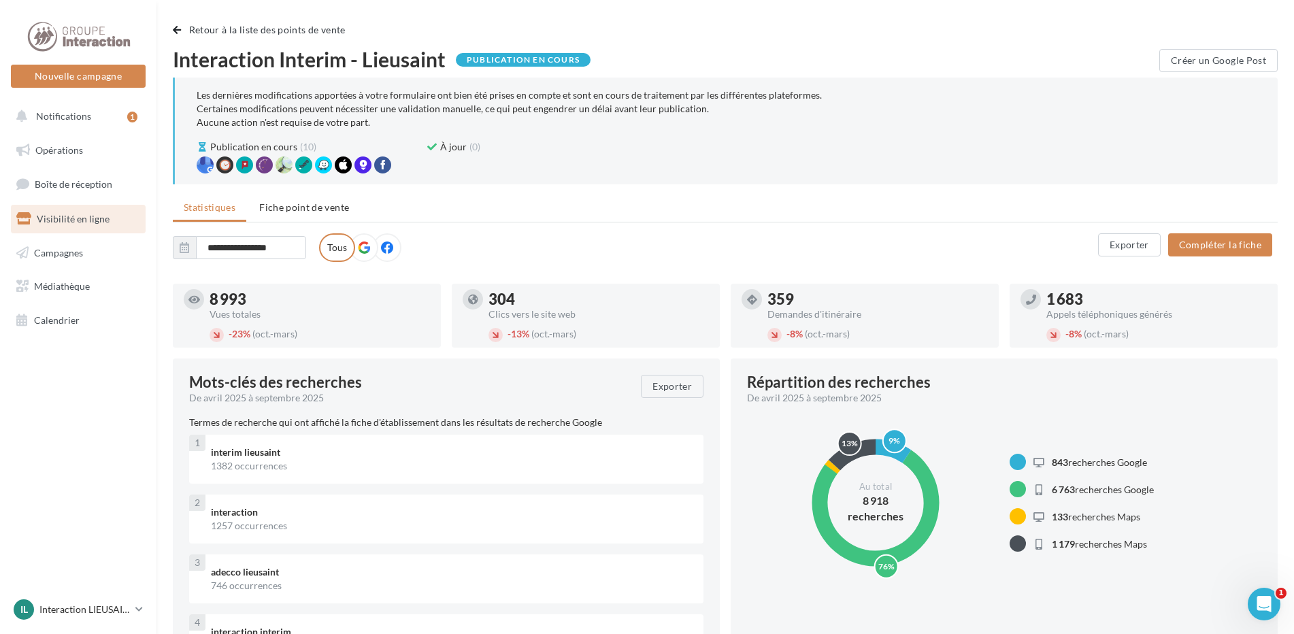
click at [309, 212] on span "Fiche point de vente" at bounding box center [304, 207] width 90 height 12
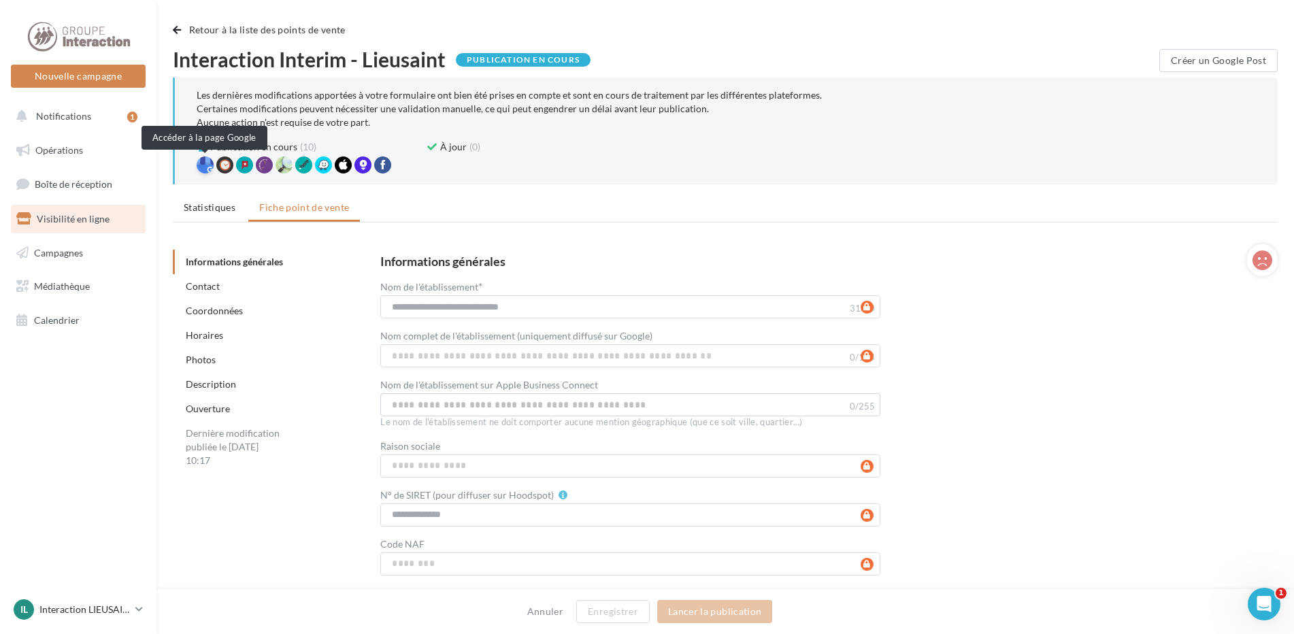
click at [212, 167] on div at bounding box center [205, 164] width 17 height 17
click at [201, 170] on div at bounding box center [205, 164] width 17 height 17
